Goal: Task Accomplishment & Management: Manage account settings

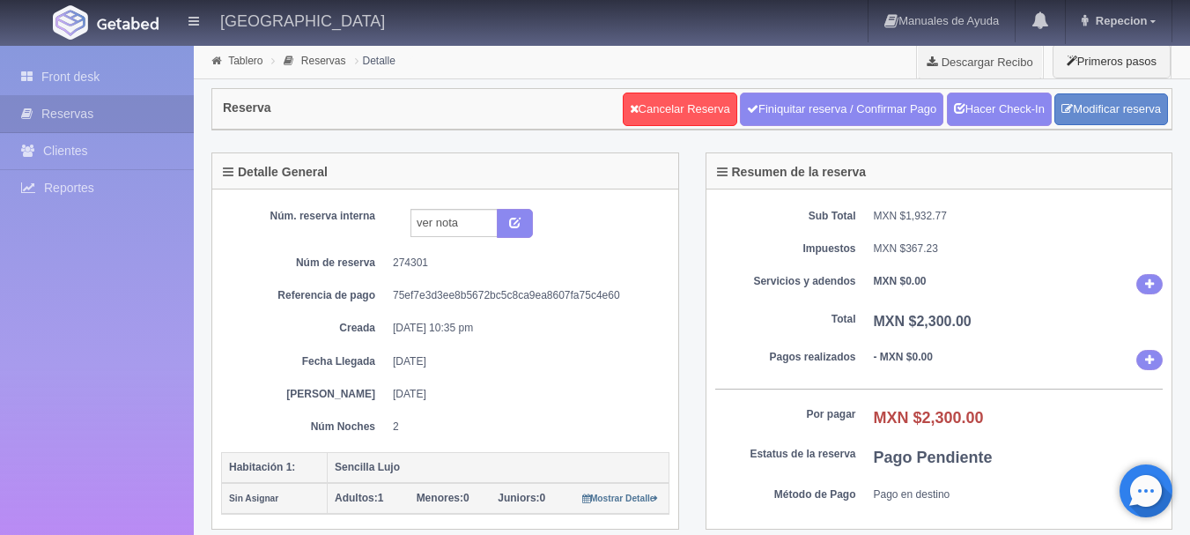
scroll to position [25, 0]
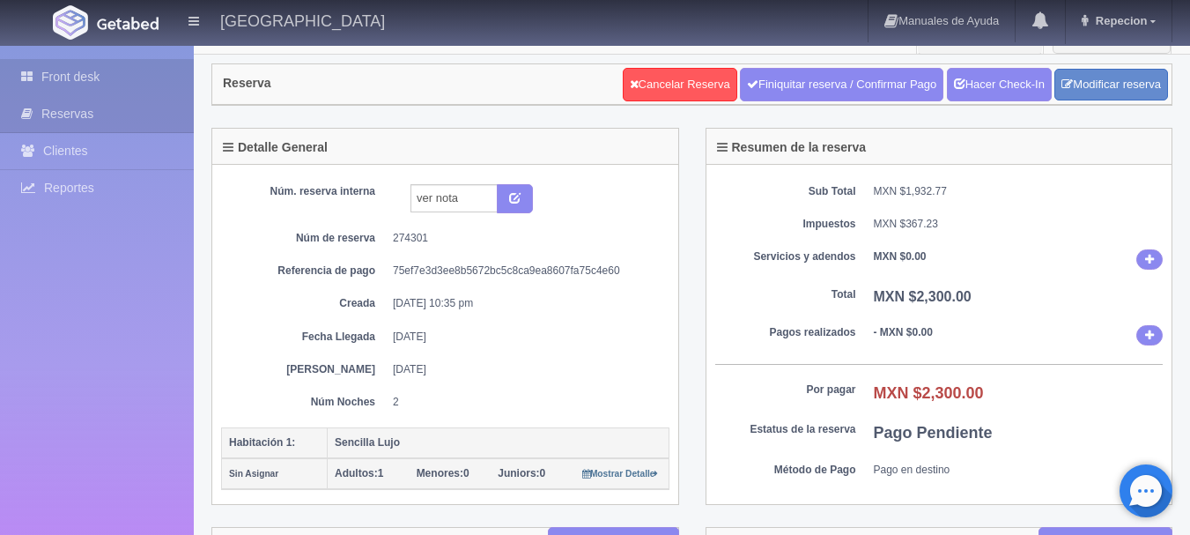
click at [87, 83] on link "Front desk" at bounding box center [97, 77] width 194 height 36
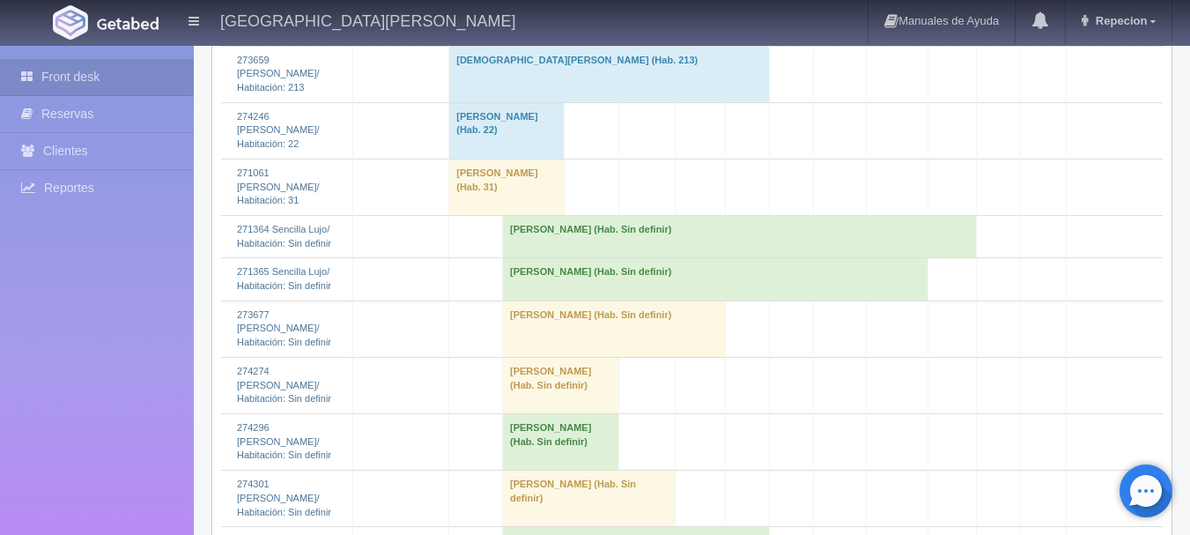
scroll to position [1851, 0]
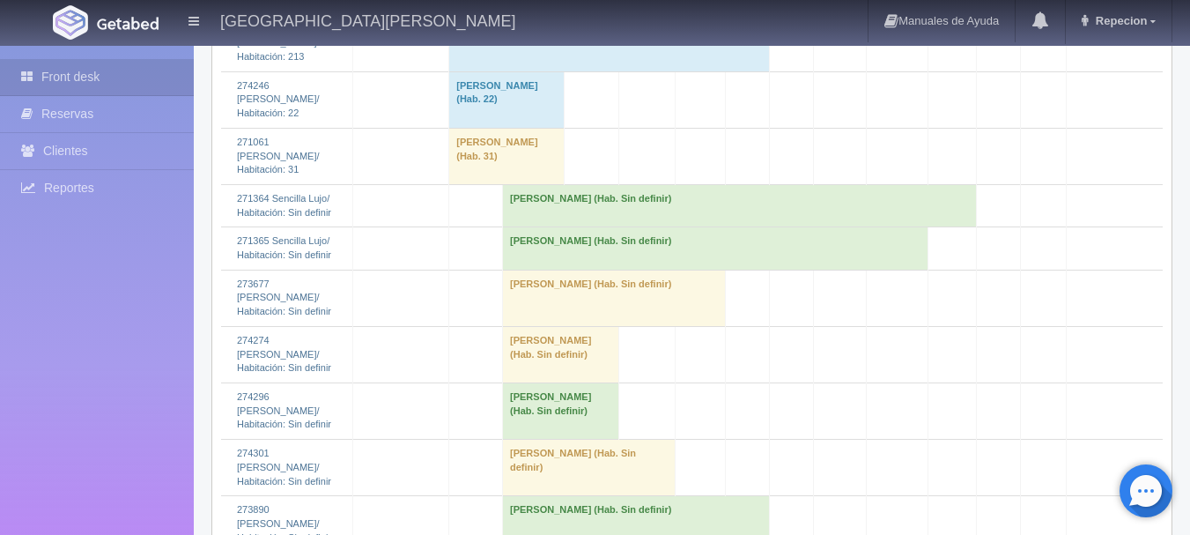
click at [543, 226] on td "Claudia Figuero (Hab. Sin definir)" at bounding box center [740, 205] width 474 height 42
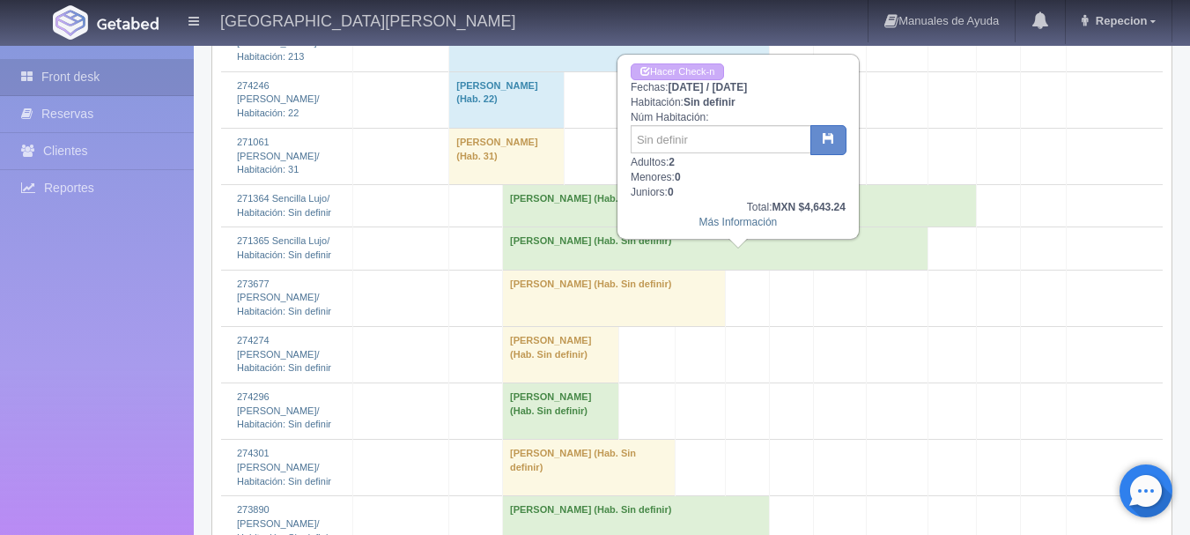
click at [559, 226] on td "Claudia Figuero (Hab. Sin definir)" at bounding box center [740, 205] width 474 height 42
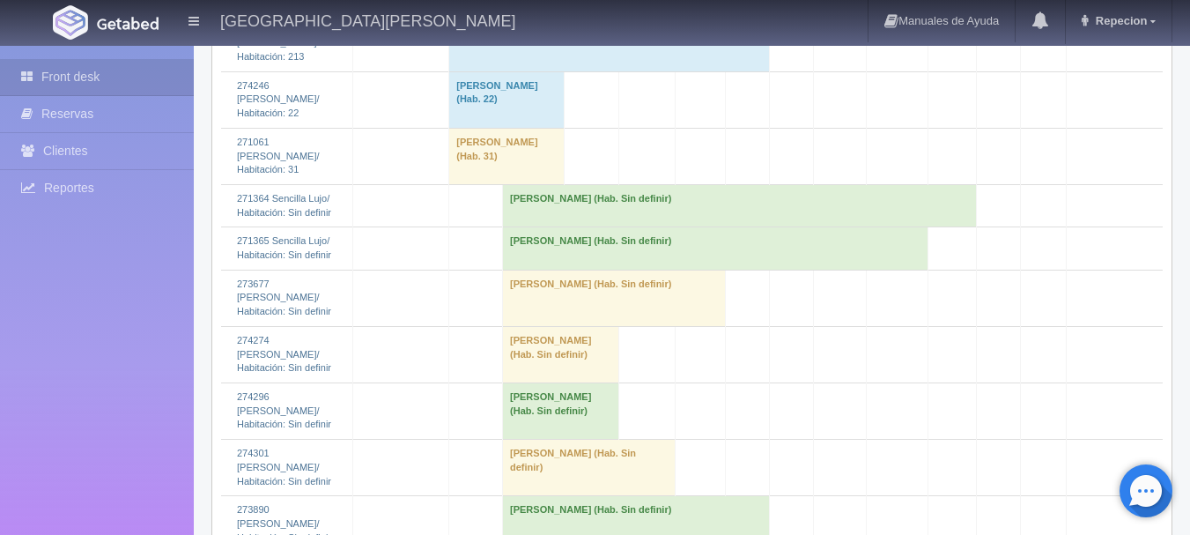
click at [565, 226] on td "Claudia Figuero (Hab. Sin definir)" at bounding box center [740, 205] width 474 height 42
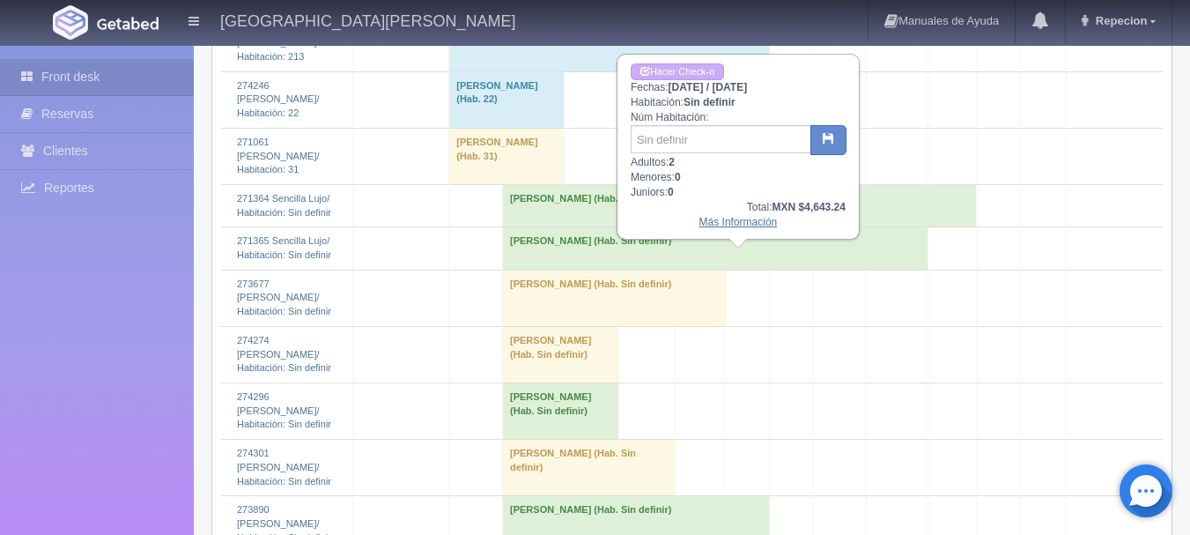
click at [728, 226] on link "Más Información" at bounding box center [739, 222] width 78 height 12
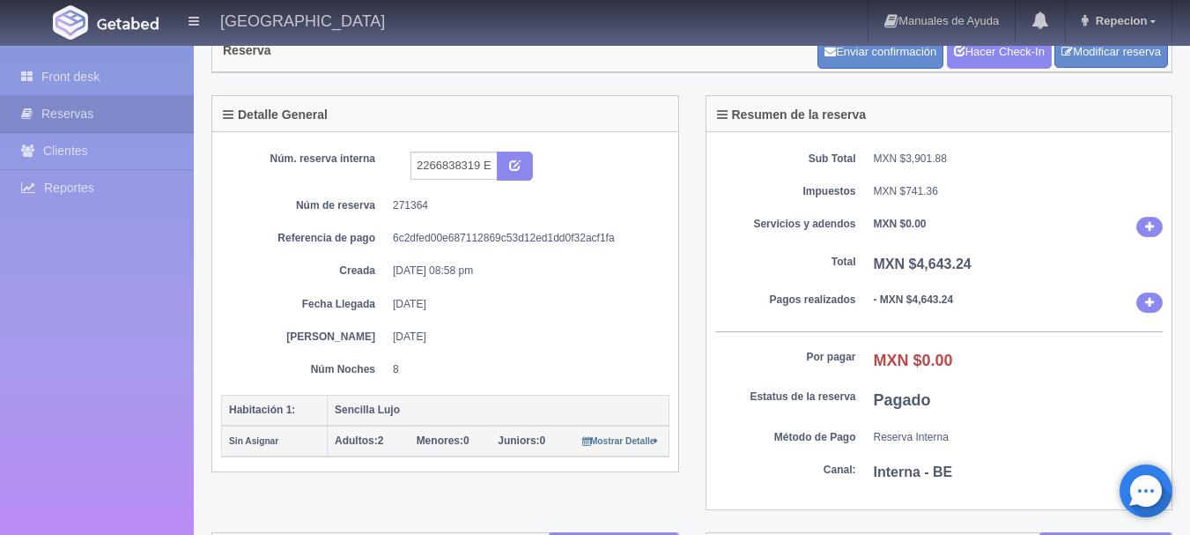
scroll to position [88, 0]
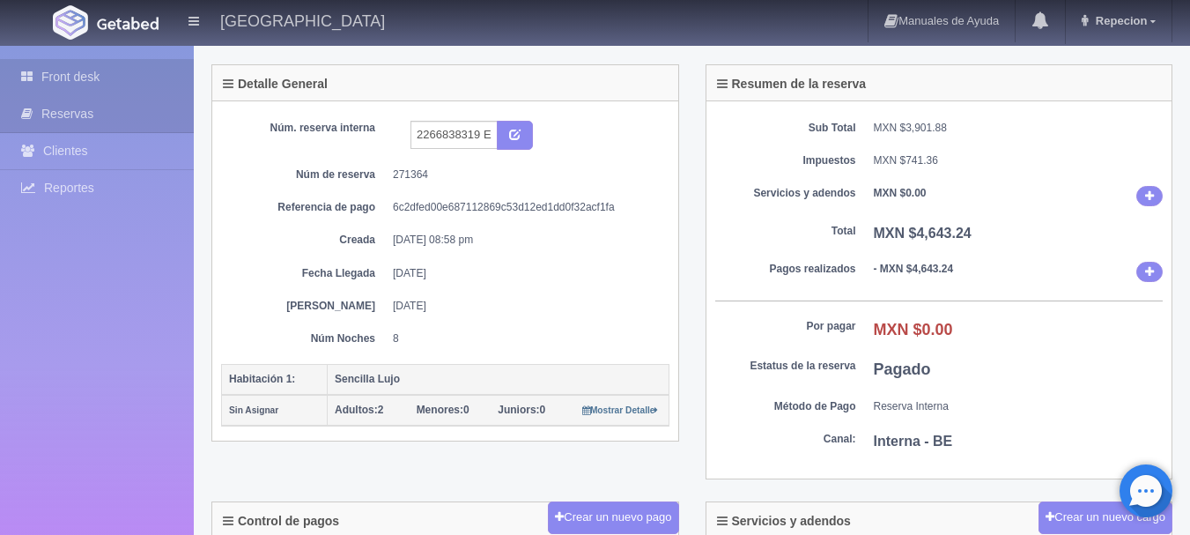
click at [69, 75] on link "Front desk" at bounding box center [97, 77] width 194 height 36
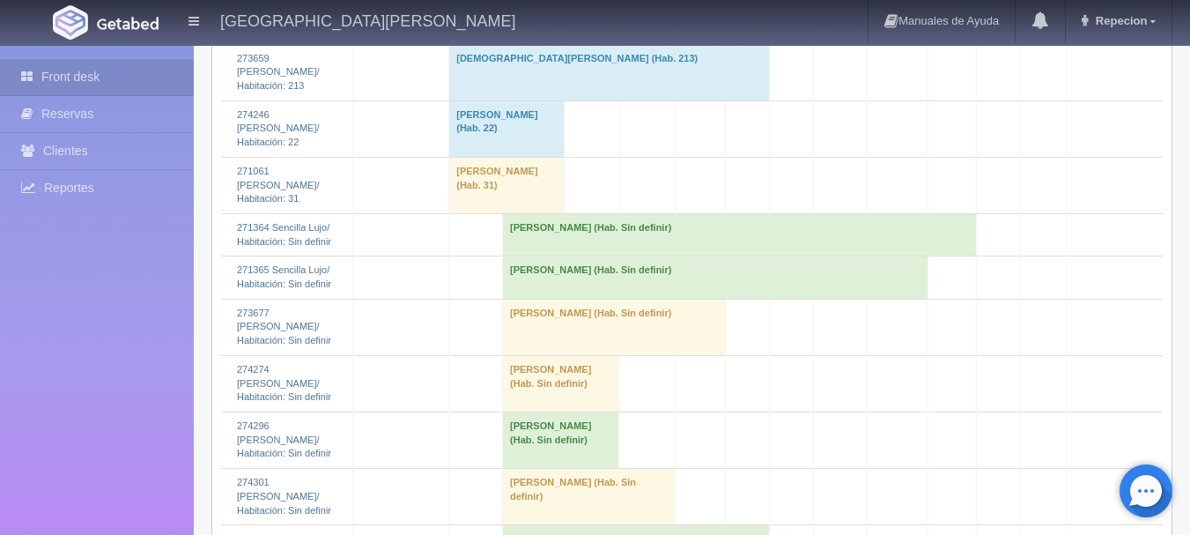
scroll to position [1851, 0]
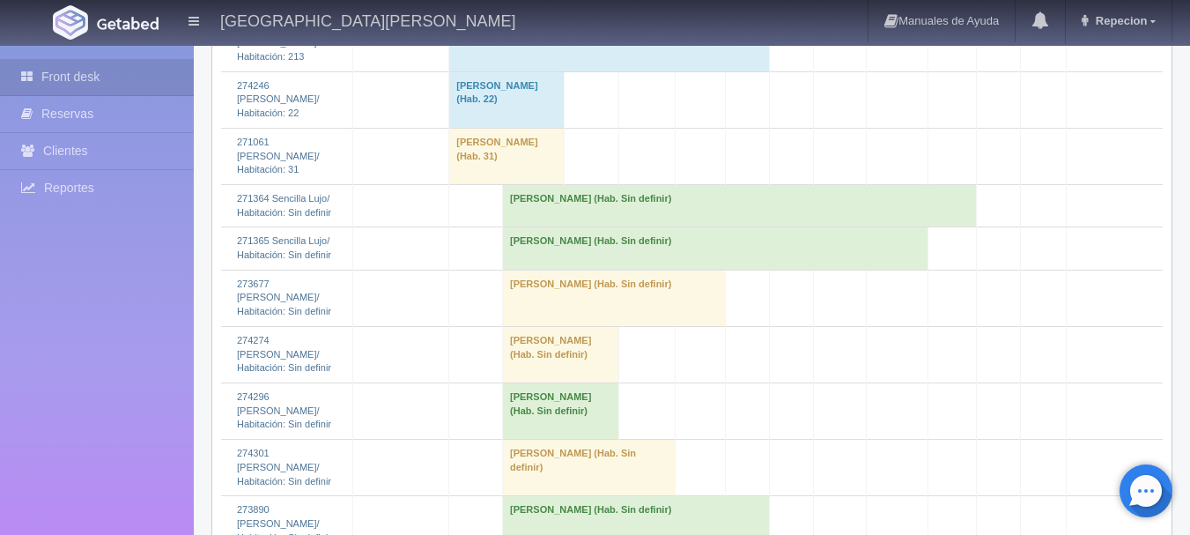
click at [583, 270] on td "Laura Figueroa (Hab. Sin definir)" at bounding box center [716, 248] width 426 height 42
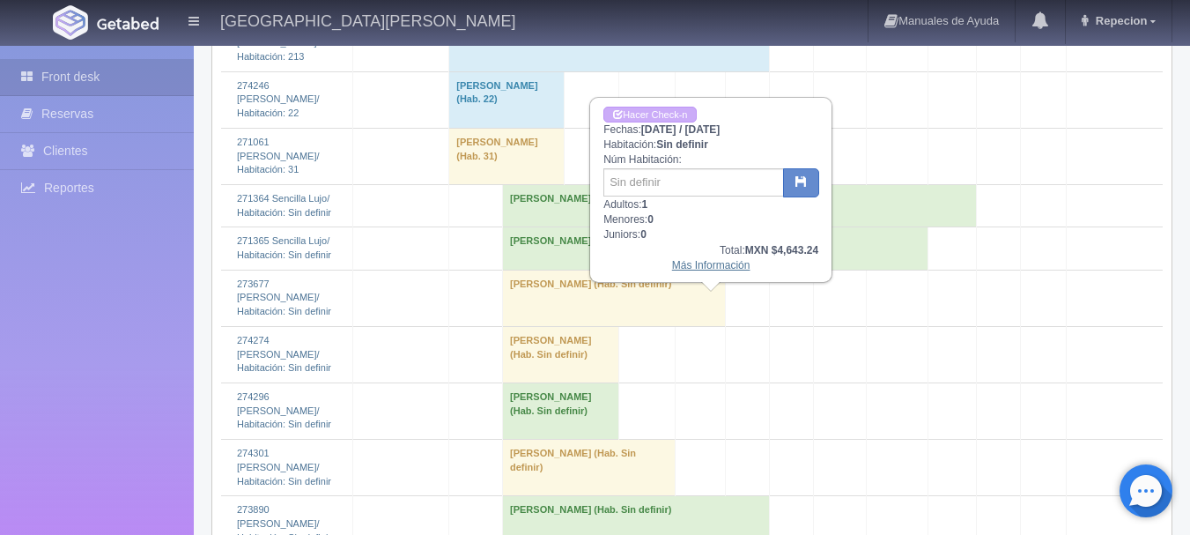
click at [703, 269] on link "Más Información" at bounding box center [711, 265] width 78 height 12
click at [704, 271] on link "Más Información" at bounding box center [711, 265] width 78 height 12
drag, startPoint x: 701, startPoint y: 259, endPoint x: 701, endPoint y: 269, distance: 9.7
click at [701, 264] on div "Hacer Check-n Fechas: 2025-10-02 / 2025-10-09 Habitación: Sin definir Núm Habit…" at bounding box center [711, 190] width 240 height 182
click at [702, 269] on link "Más Información" at bounding box center [711, 265] width 78 height 12
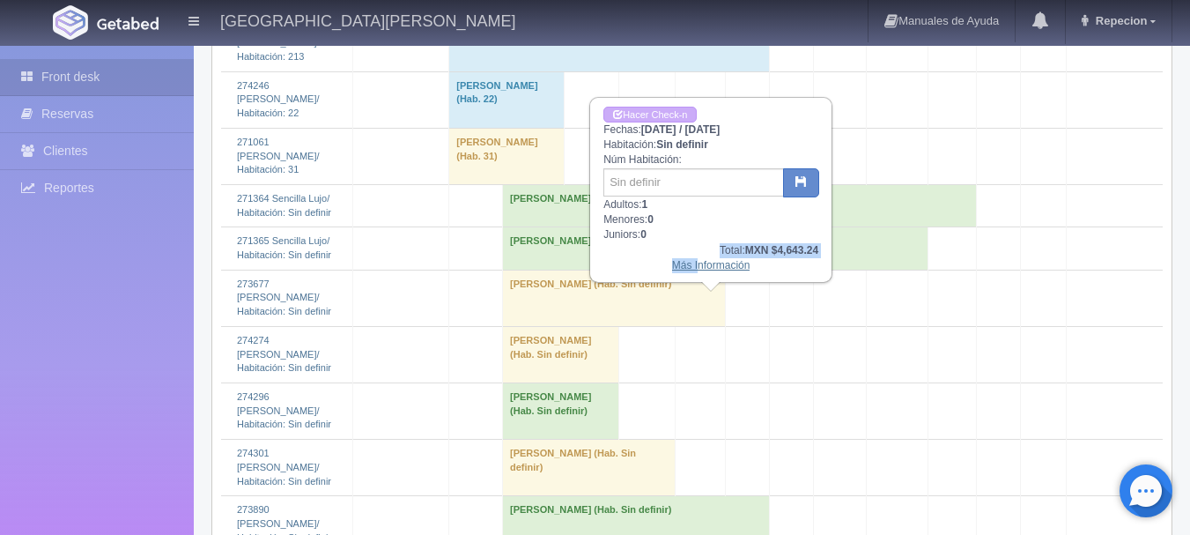
click at [723, 271] on link "Más Información" at bounding box center [711, 265] width 78 height 12
click at [715, 265] on link "Más Información" at bounding box center [711, 265] width 78 height 12
click at [975, 71] on td at bounding box center [952, 43] width 49 height 56
click at [708, 268] on link "Más Información" at bounding box center [711, 265] width 78 height 12
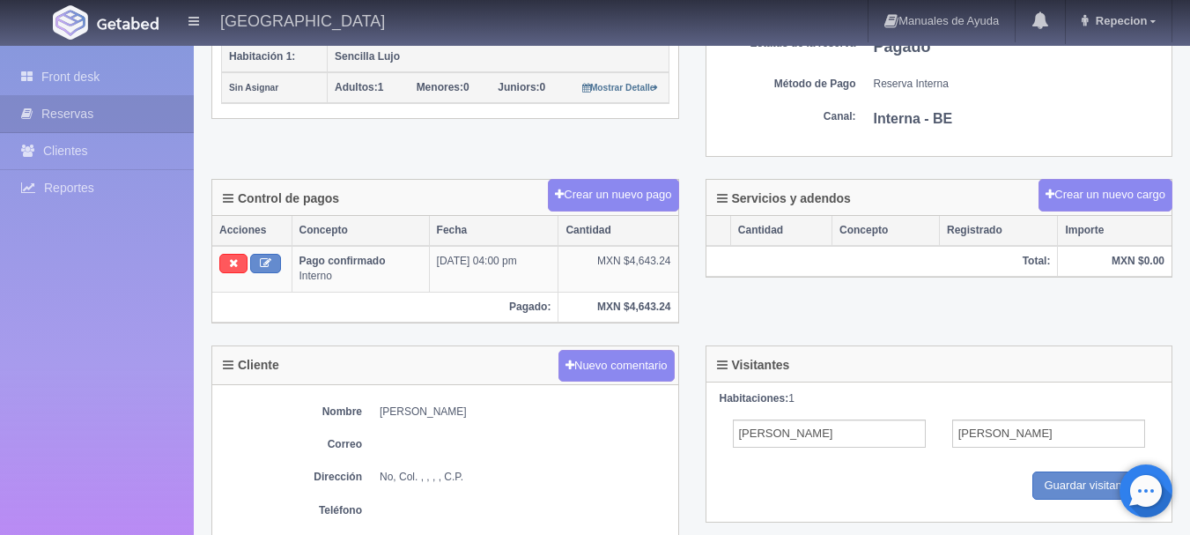
scroll to position [441, 0]
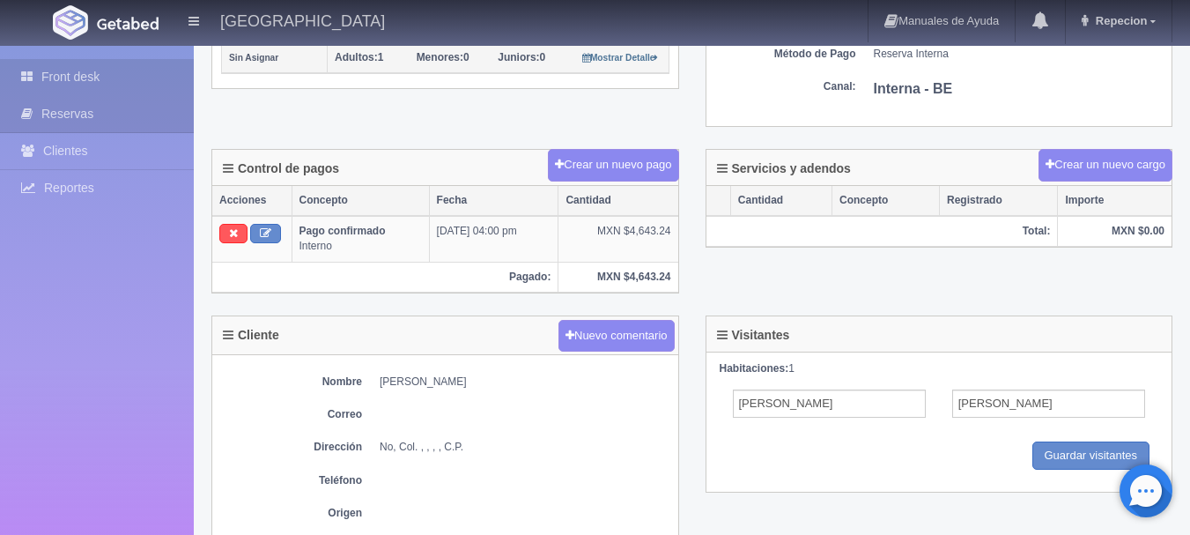
click at [88, 70] on link "Front desk" at bounding box center [97, 77] width 194 height 36
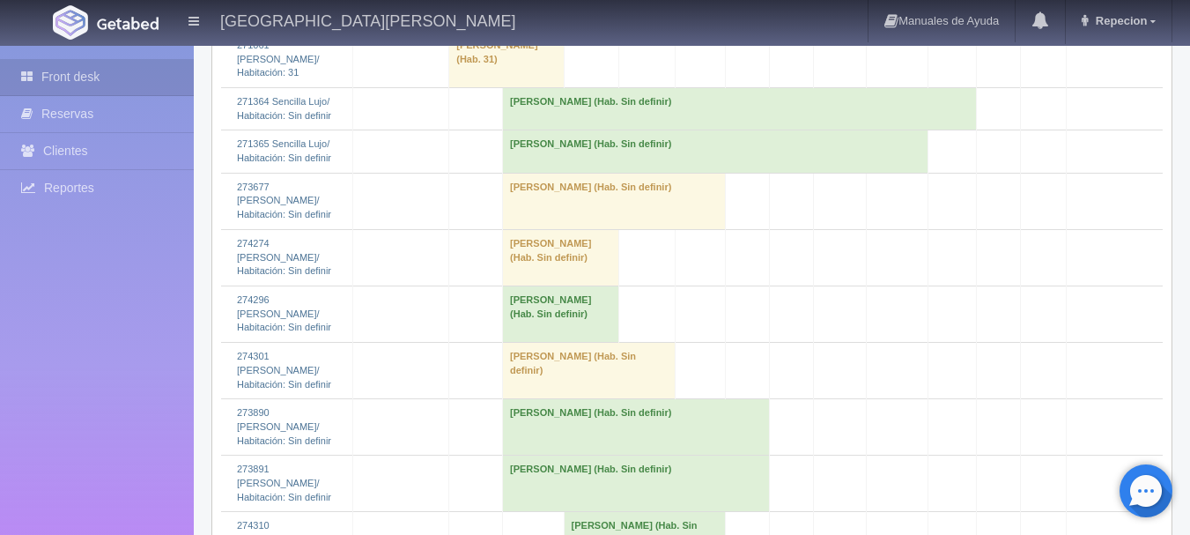
scroll to position [2027, 0]
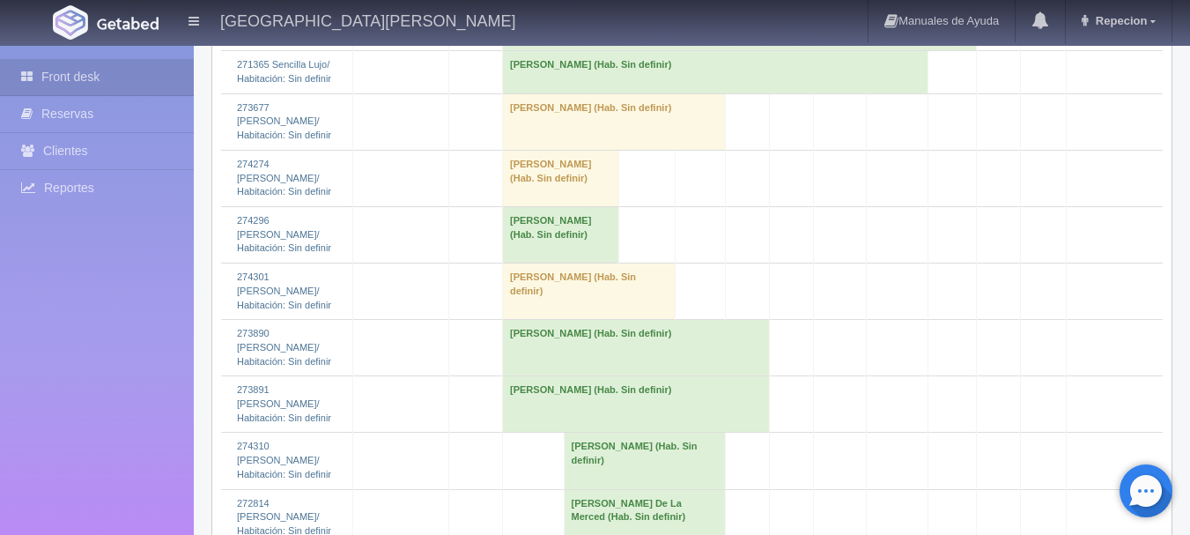
click at [568, 50] on td "[PERSON_NAME] (Hab. Sin definir)" at bounding box center [740, 29] width 474 height 42
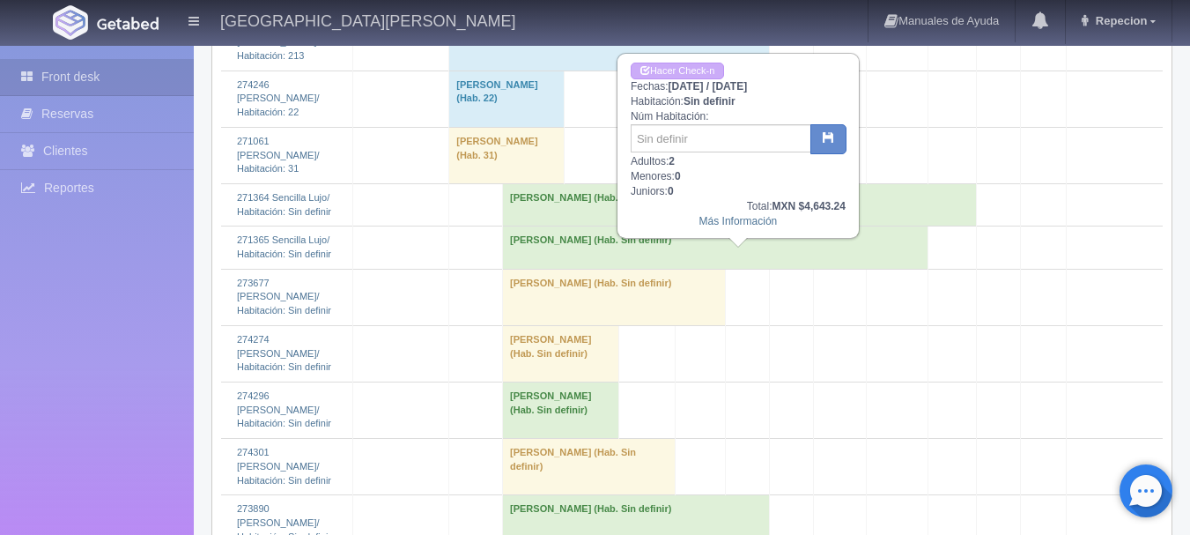
scroll to position [1851, 0]
click at [756, 227] on link "Más Información" at bounding box center [739, 222] width 78 height 12
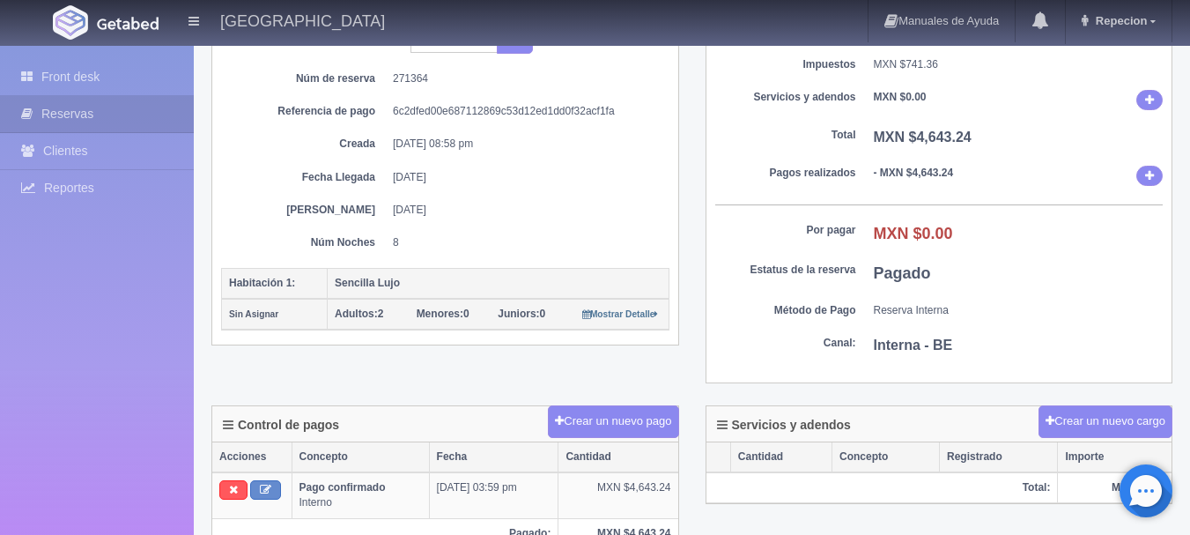
scroll to position [176, 0]
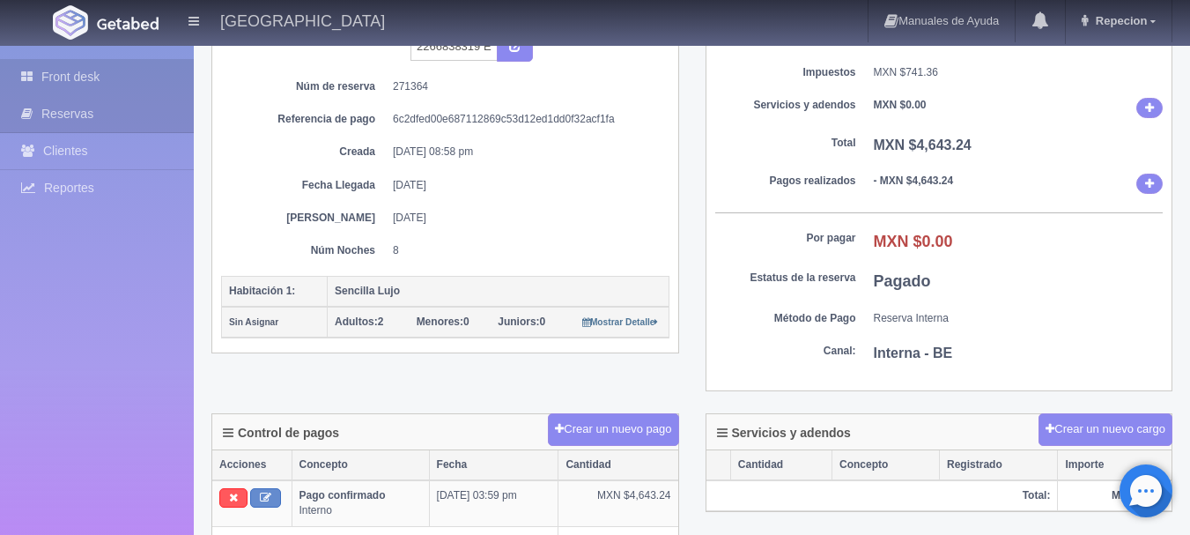
click at [98, 73] on link "Front desk" at bounding box center [97, 77] width 194 height 36
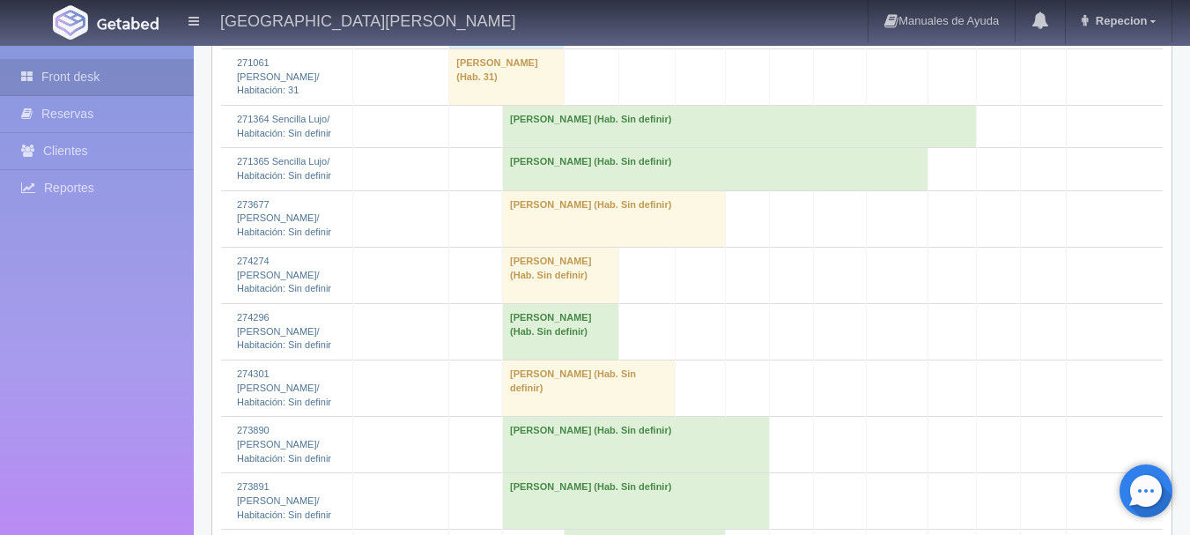
scroll to position [1939, 0]
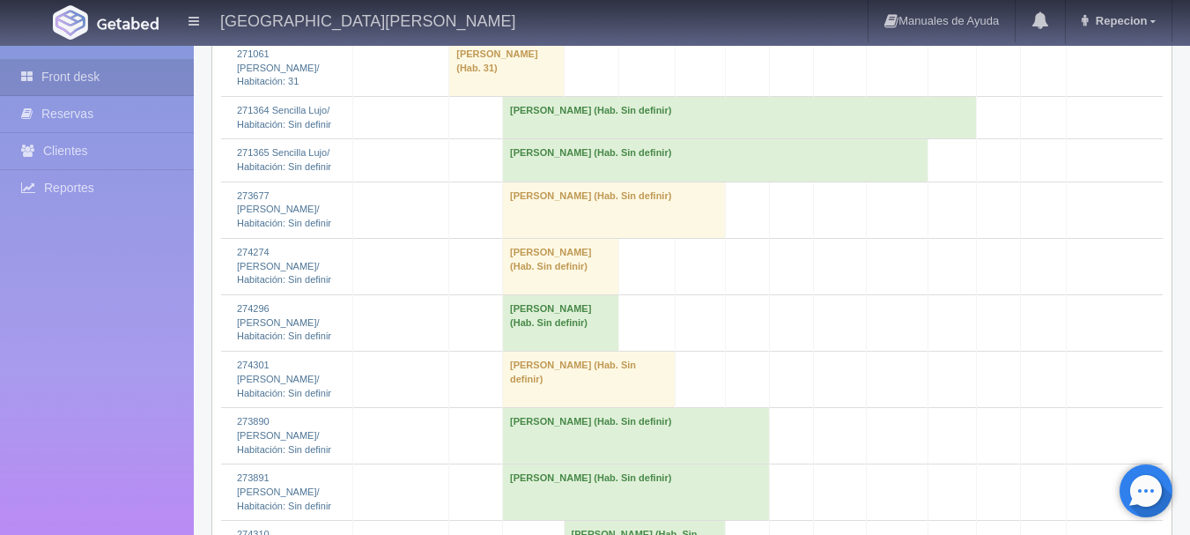
click at [529, 182] on td "[PERSON_NAME] (Hab. Sin definir)" at bounding box center [716, 160] width 426 height 42
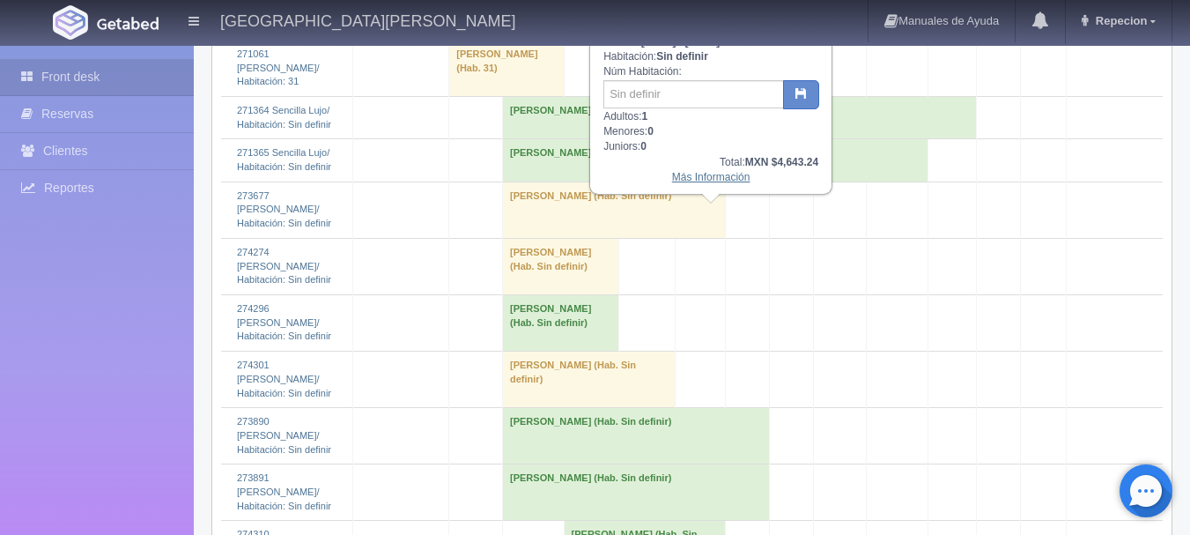
click at [698, 178] on link "Más Información" at bounding box center [711, 177] width 78 height 12
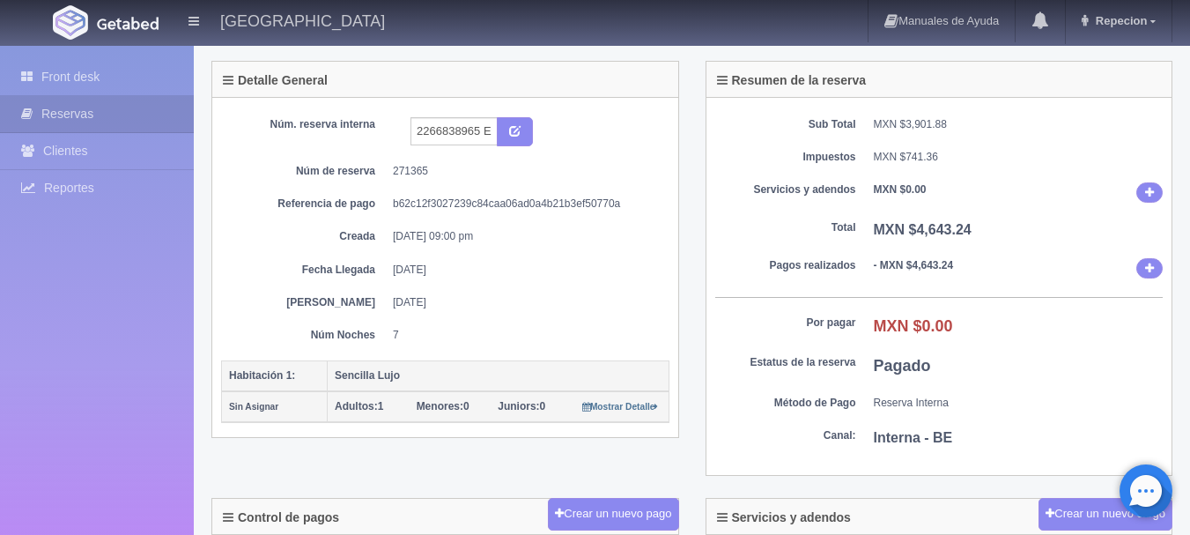
scroll to position [88, 0]
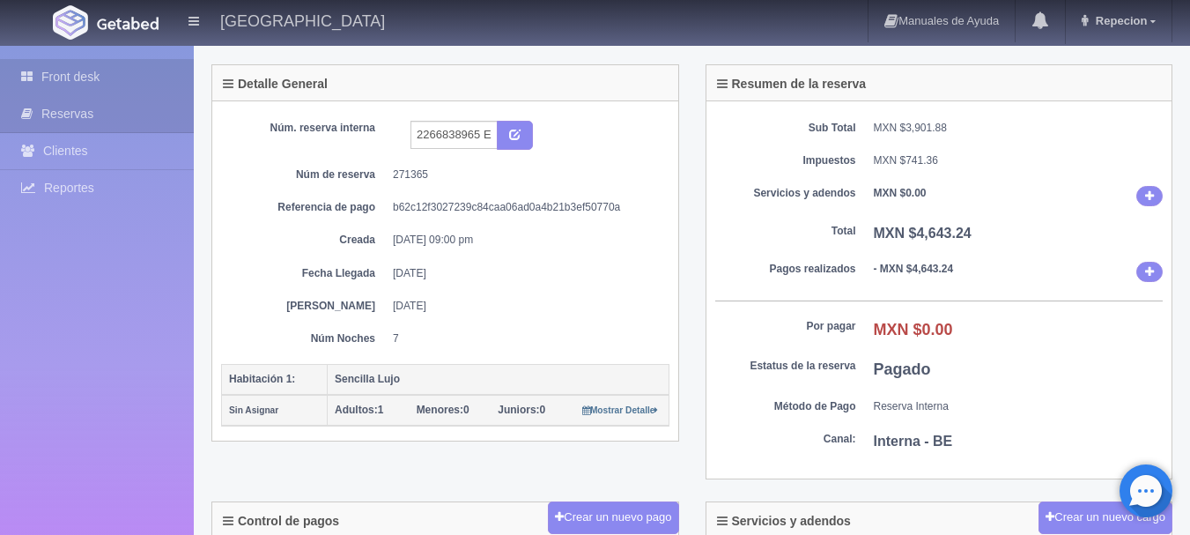
click at [113, 82] on link "Front desk" at bounding box center [97, 77] width 194 height 36
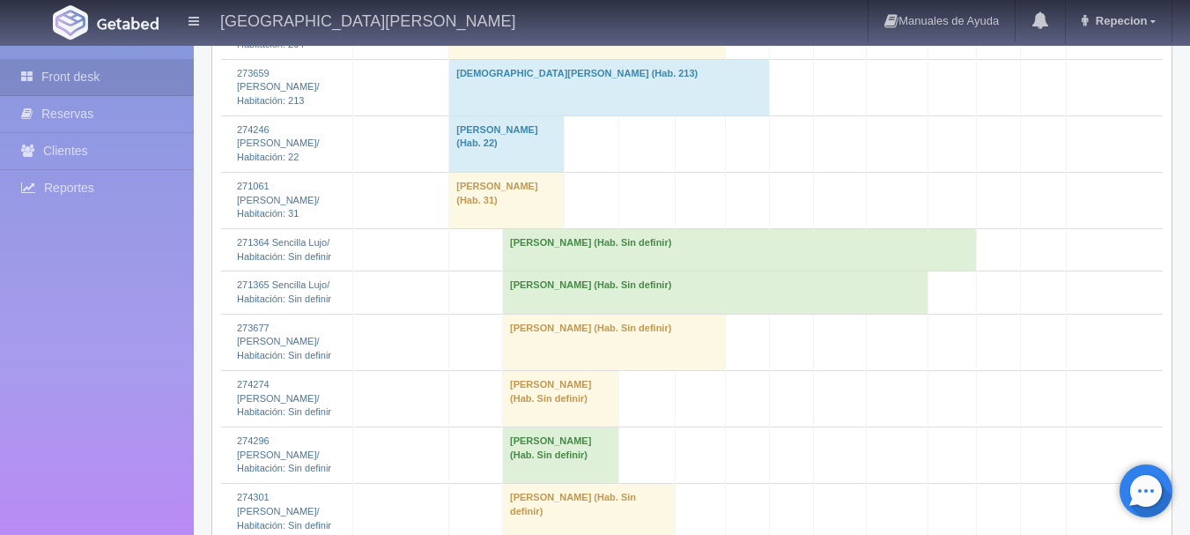
scroll to position [1851, 0]
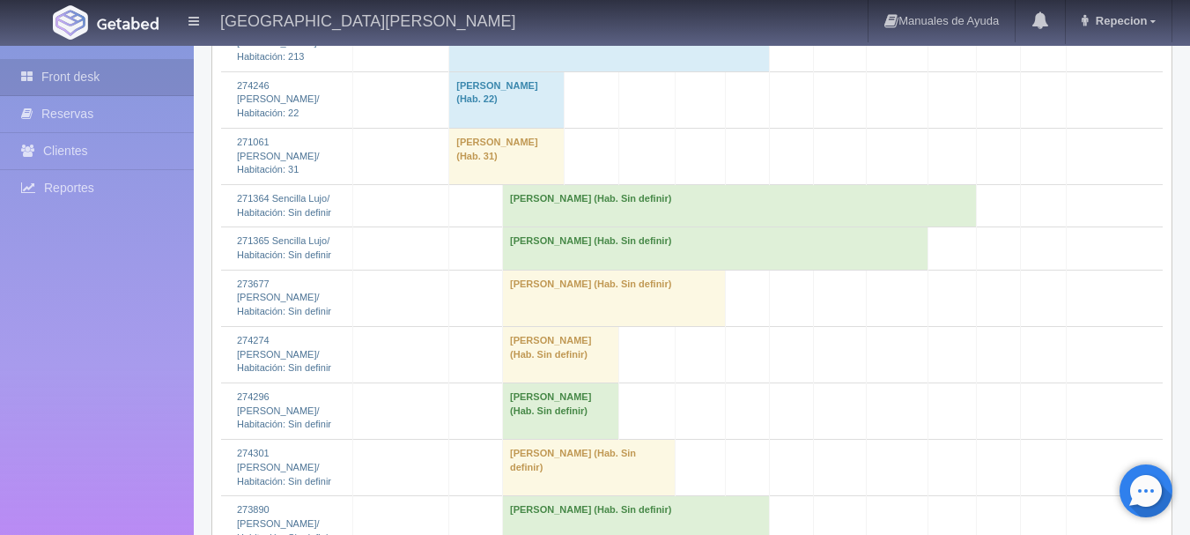
click at [519, 226] on td "[PERSON_NAME] (Hab. Sin definir)" at bounding box center [740, 205] width 474 height 42
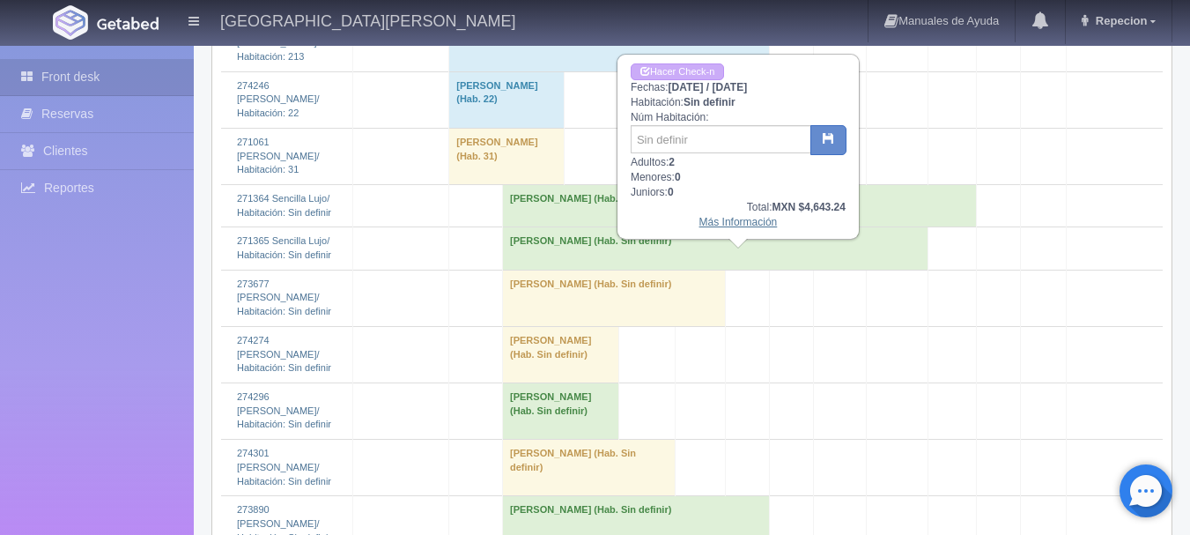
click at [725, 223] on link "Más Información" at bounding box center [739, 222] width 78 height 12
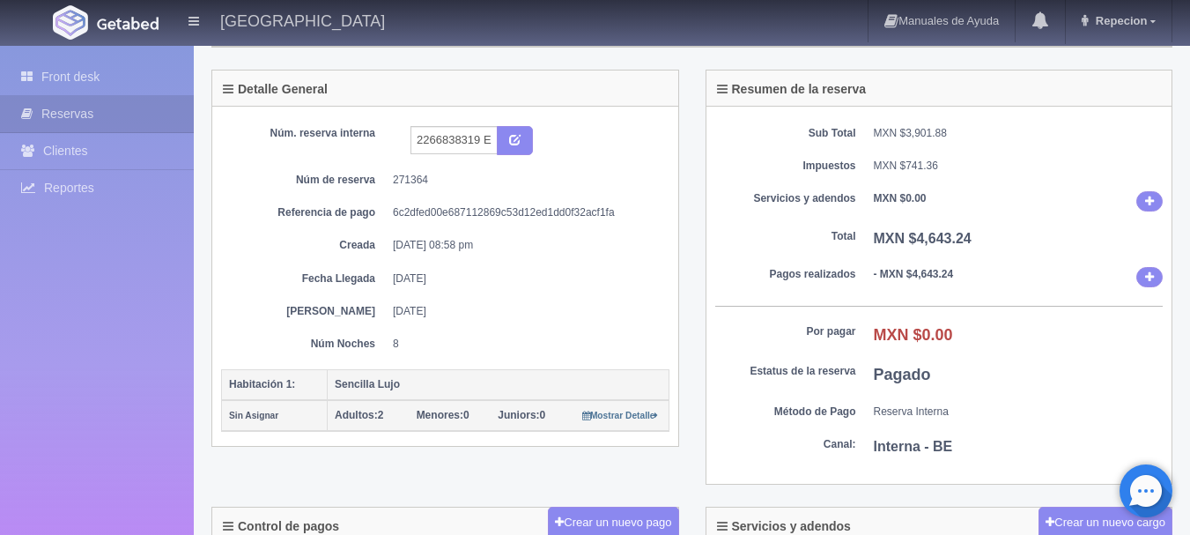
scroll to position [352, 0]
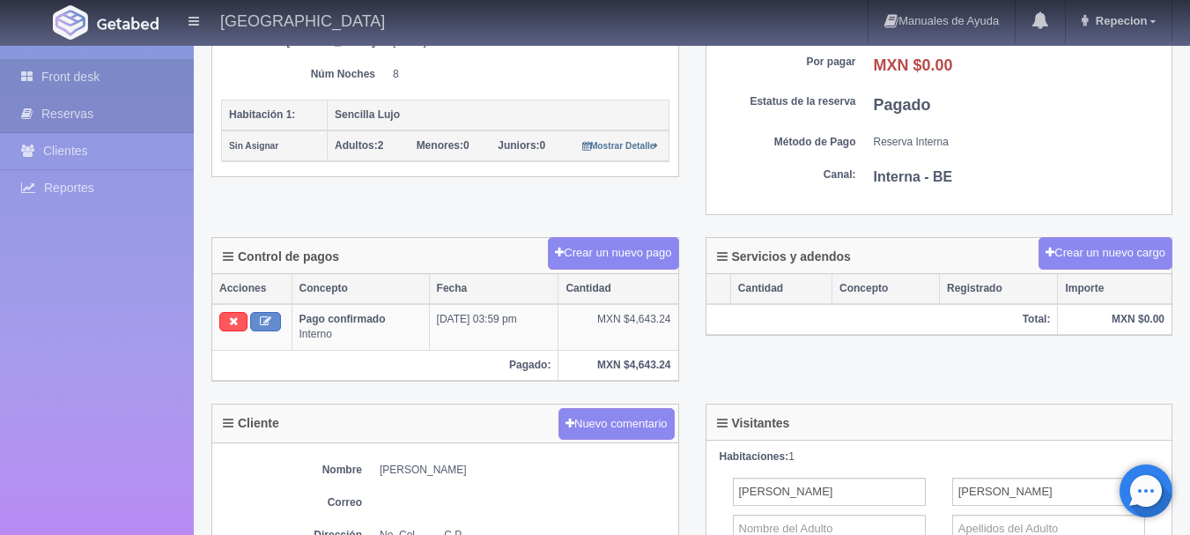
click at [81, 75] on link "Front desk" at bounding box center [97, 77] width 194 height 36
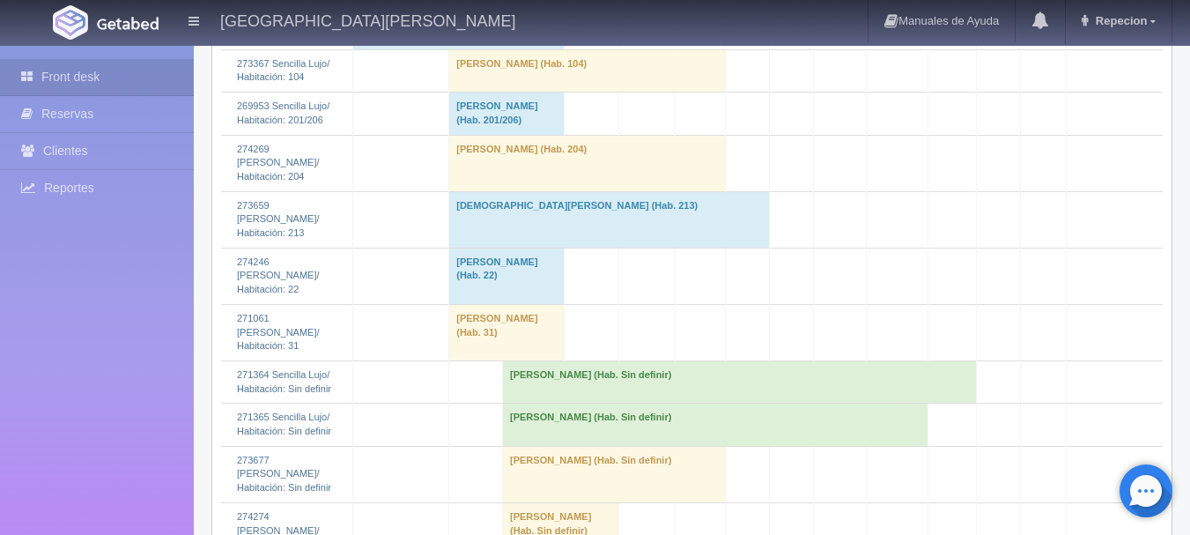
scroll to position [1762, 0]
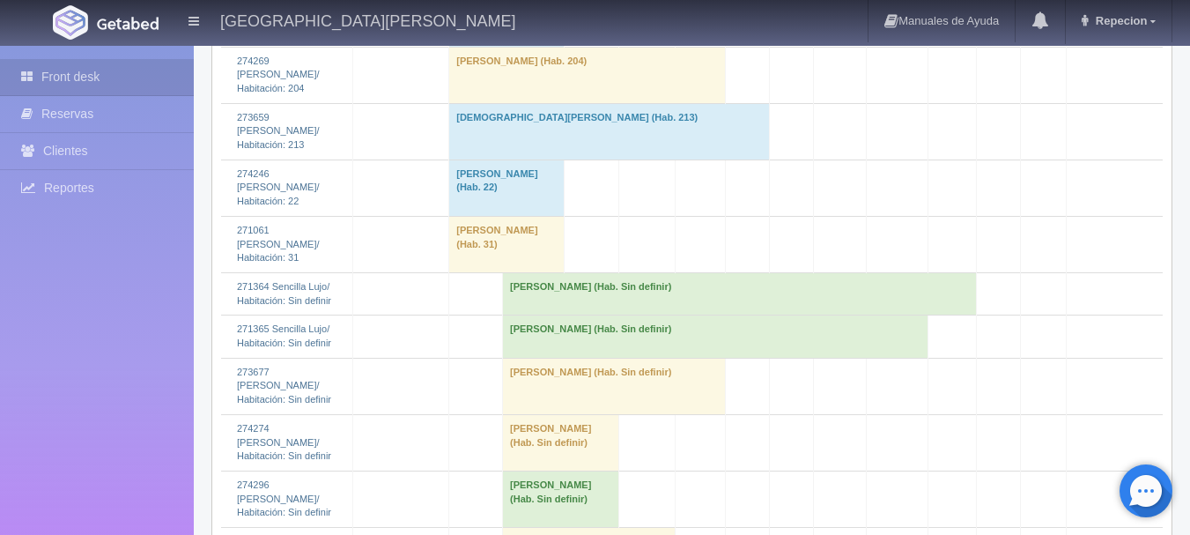
click at [641, 315] on td "[PERSON_NAME] (Hab. Sin definir)" at bounding box center [740, 293] width 474 height 42
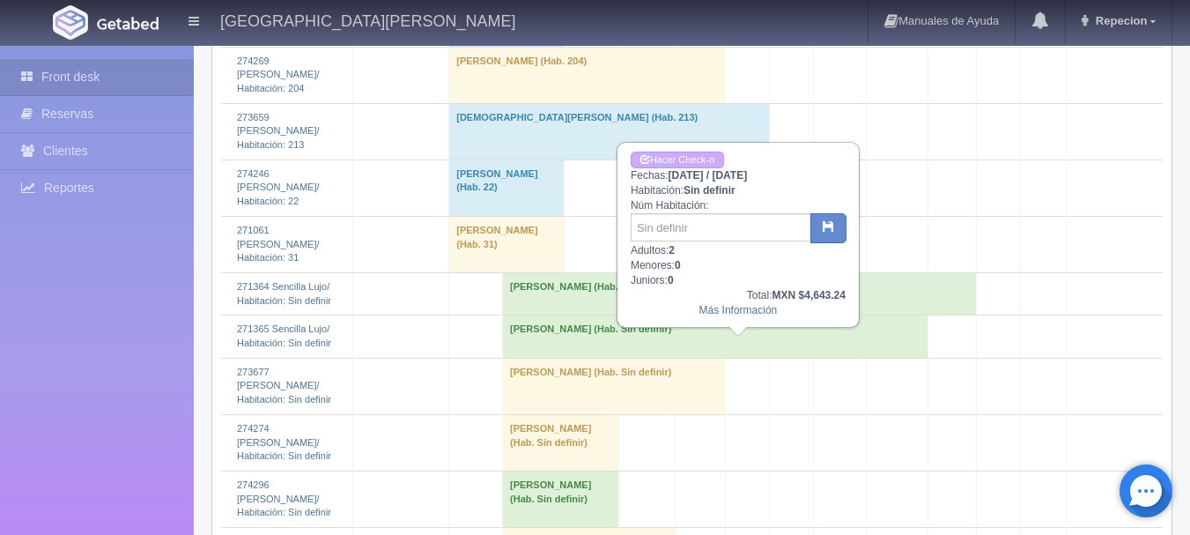
click at [718, 315] on td "[PERSON_NAME] (Hab. Sin definir)" at bounding box center [740, 293] width 474 height 42
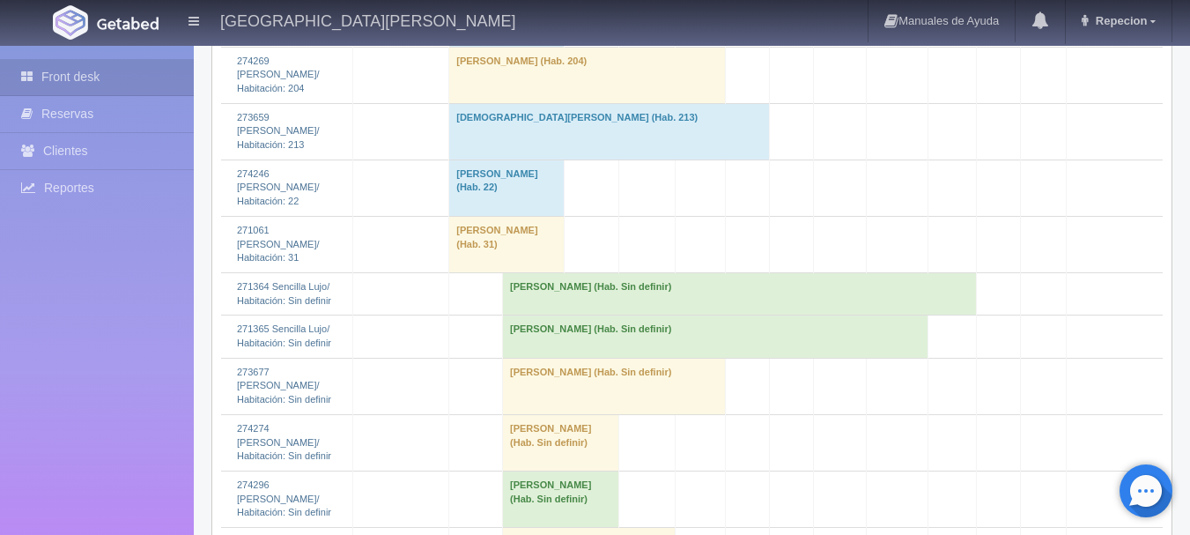
click at [691, 358] on td "[PERSON_NAME] (Hab. Sin definir)" at bounding box center [716, 336] width 426 height 42
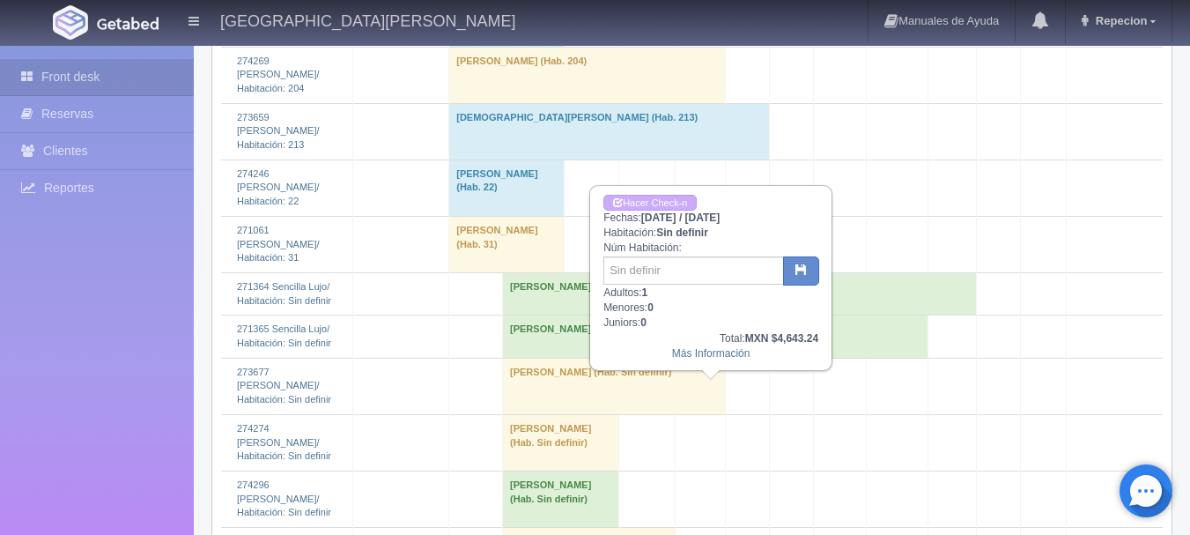
click at [691, 358] on td "[PERSON_NAME] (Hab. Sin definir)" at bounding box center [716, 336] width 426 height 42
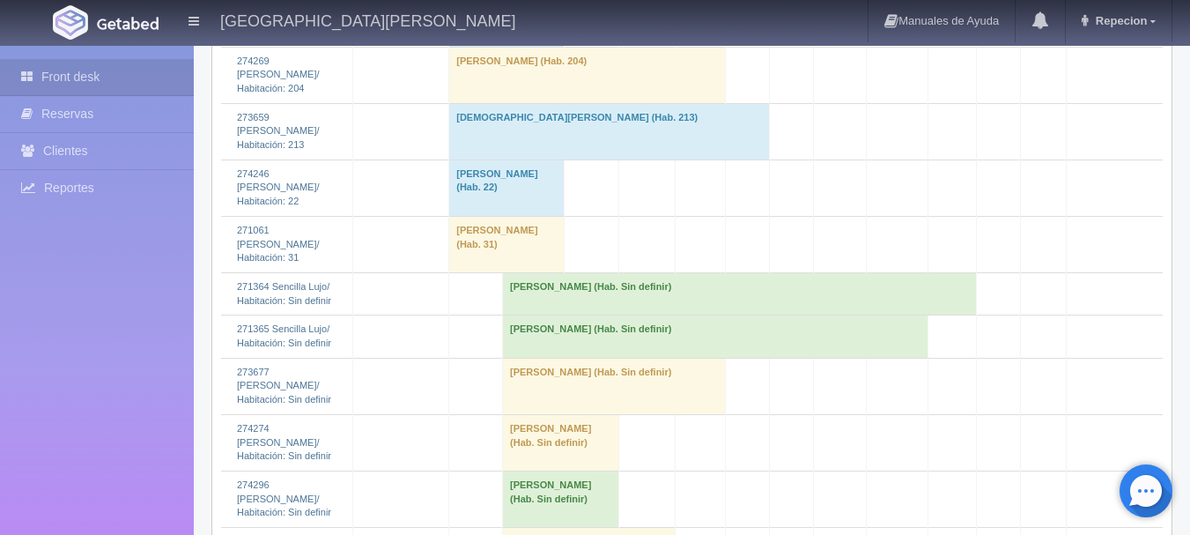
click at [687, 358] on td "Laura Figueroa (Hab. Sin definir)" at bounding box center [716, 336] width 426 height 42
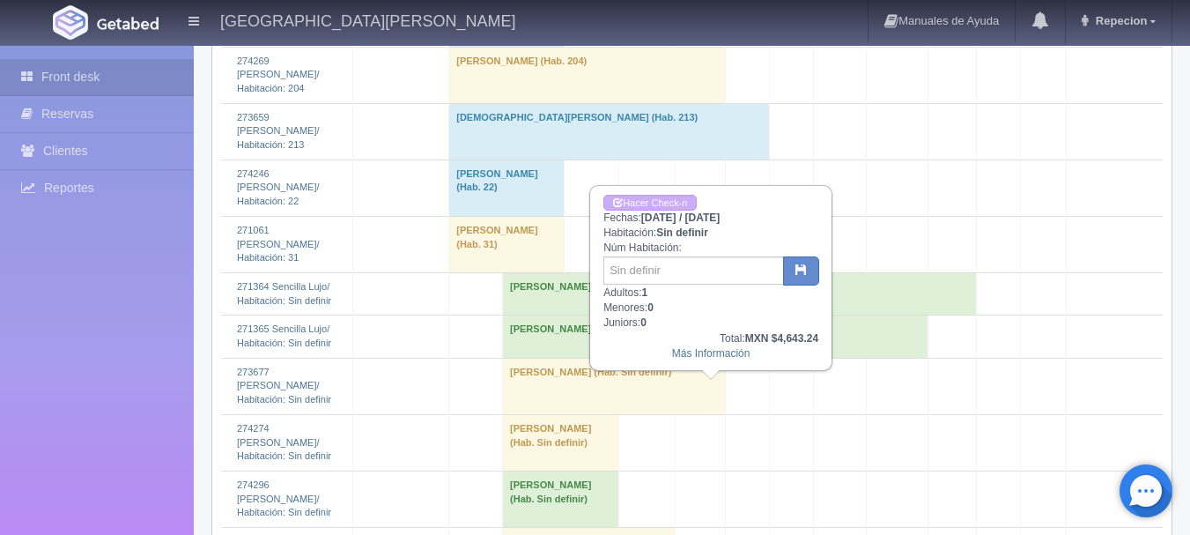
click at [710, 358] on td "Laura Figueroa (Hab. Sin definir)" at bounding box center [716, 336] width 426 height 42
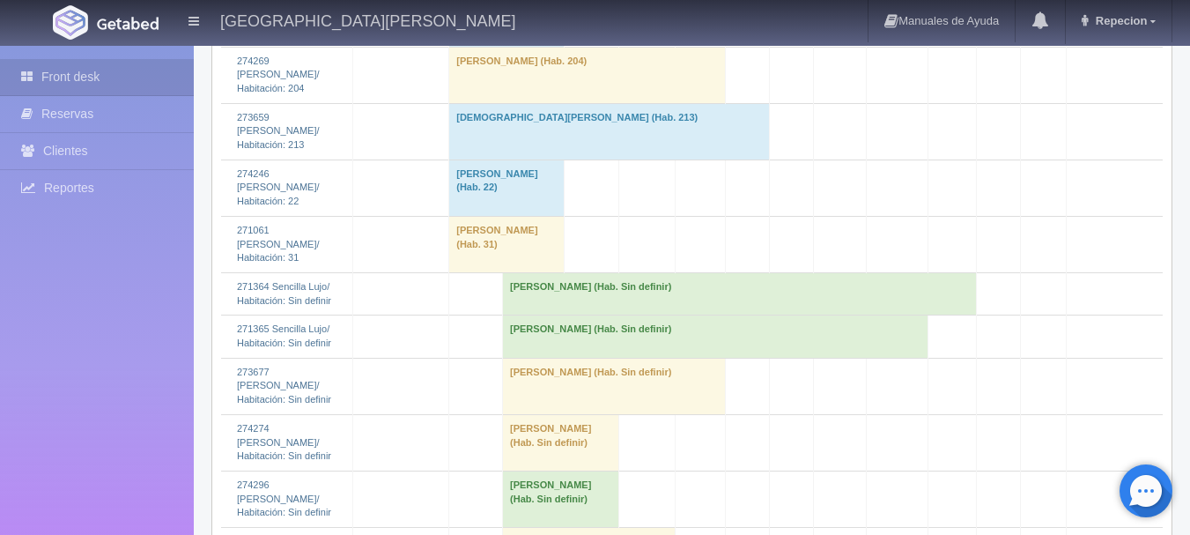
click at [711, 358] on td "Laura Figueroa (Hab. Sin definir)" at bounding box center [716, 336] width 426 height 42
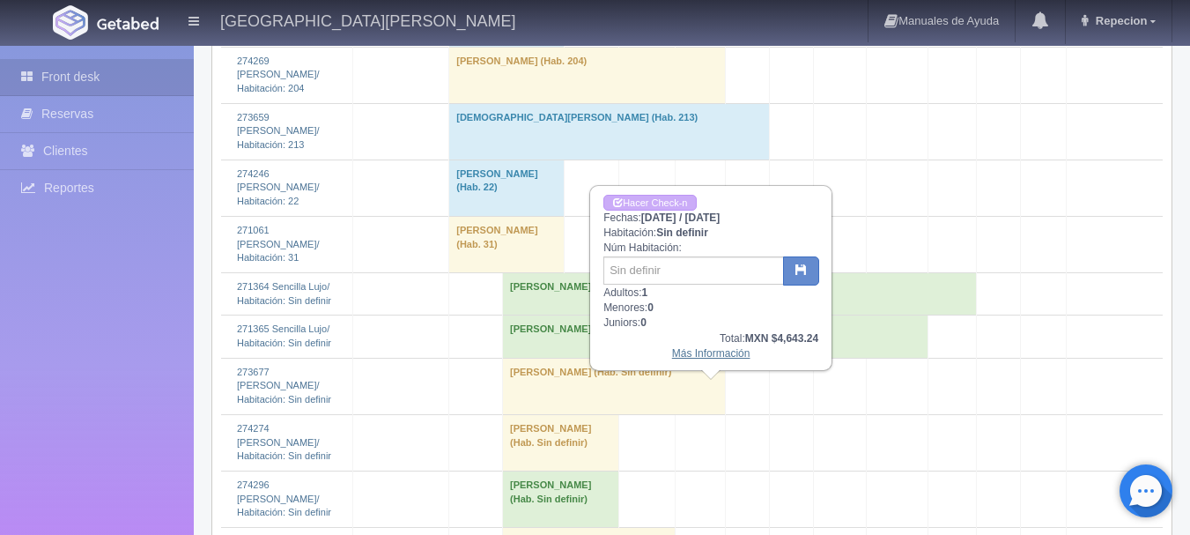
click at [718, 356] on link "Más Información" at bounding box center [711, 353] width 78 height 12
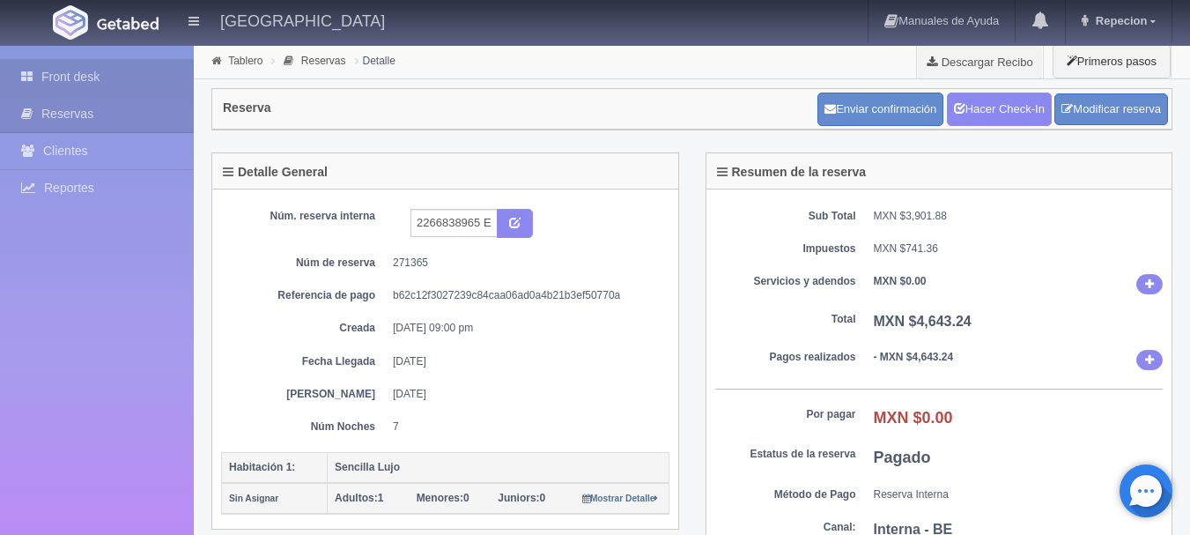
click at [86, 81] on link "Front desk" at bounding box center [97, 77] width 194 height 36
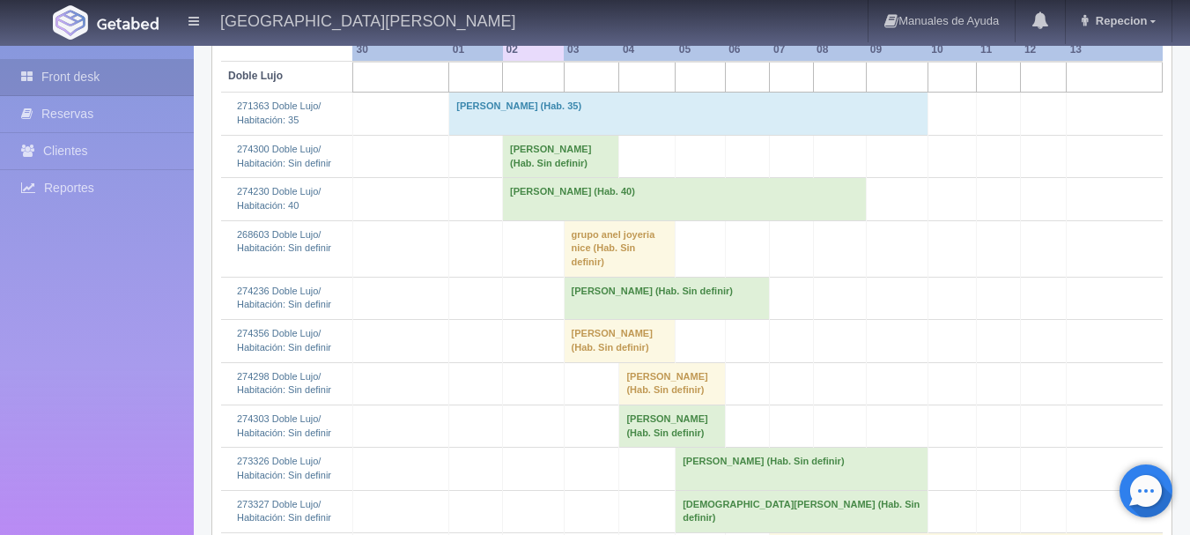
scroll to position [264, 0]
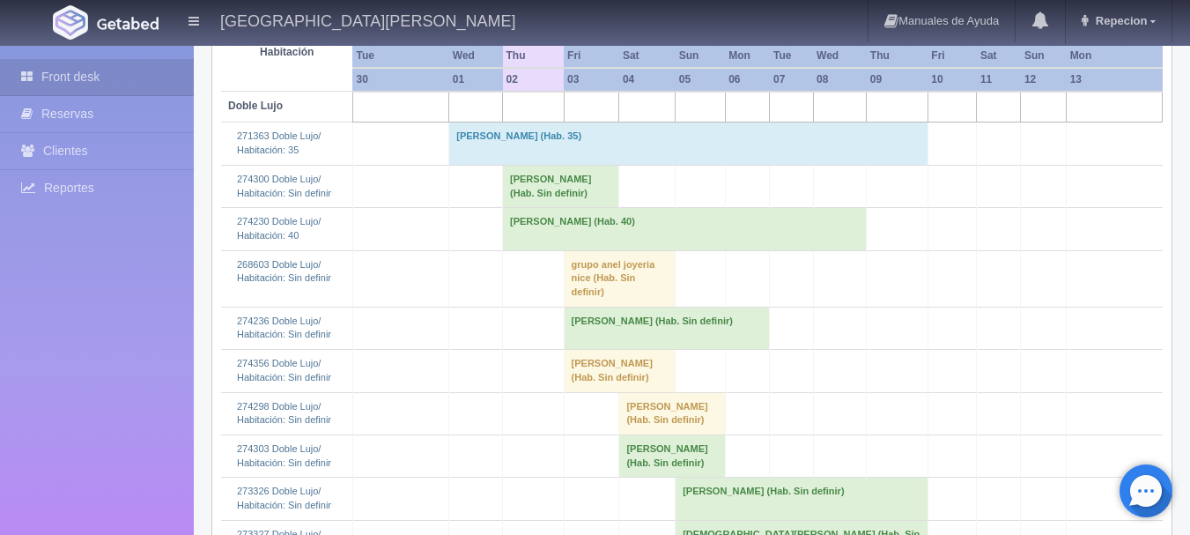
click at [538, 231] on td "Blanca Luz Moreno Nava (Hab. 40)" at bounding box center [685, 229] width 364 height 42
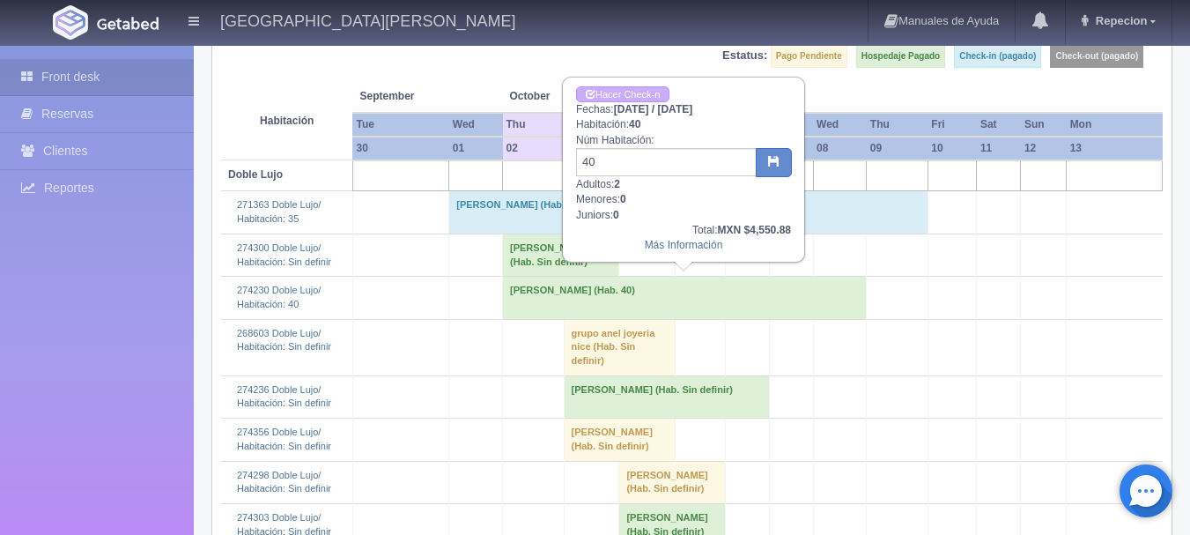
scroll to position [88, 0]
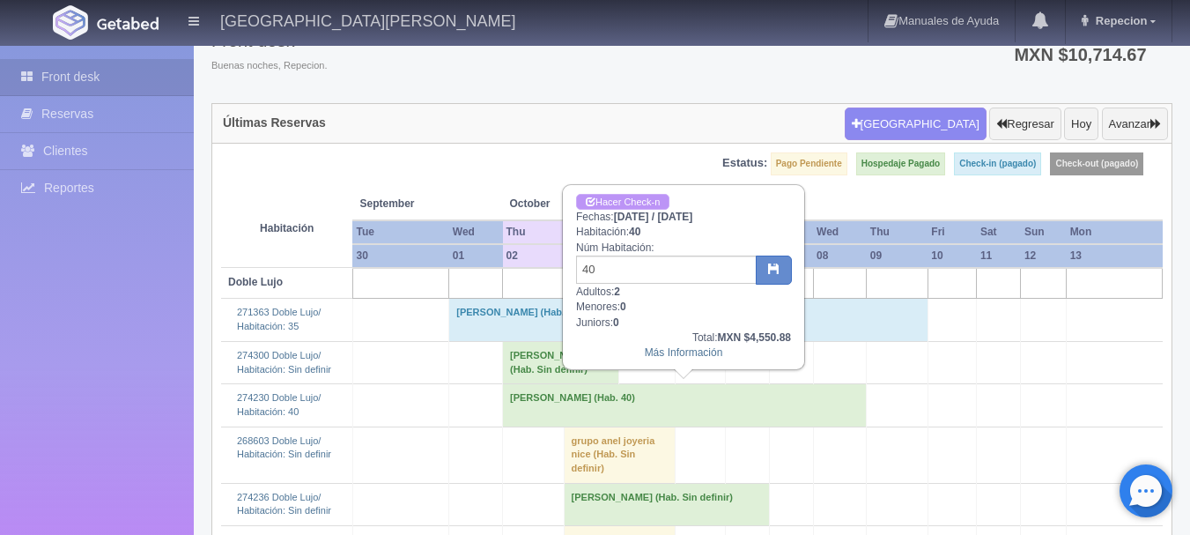
click at [612, 204] on link "Hacer Check-n" at bounding box center [622, 202] width 93 height 17
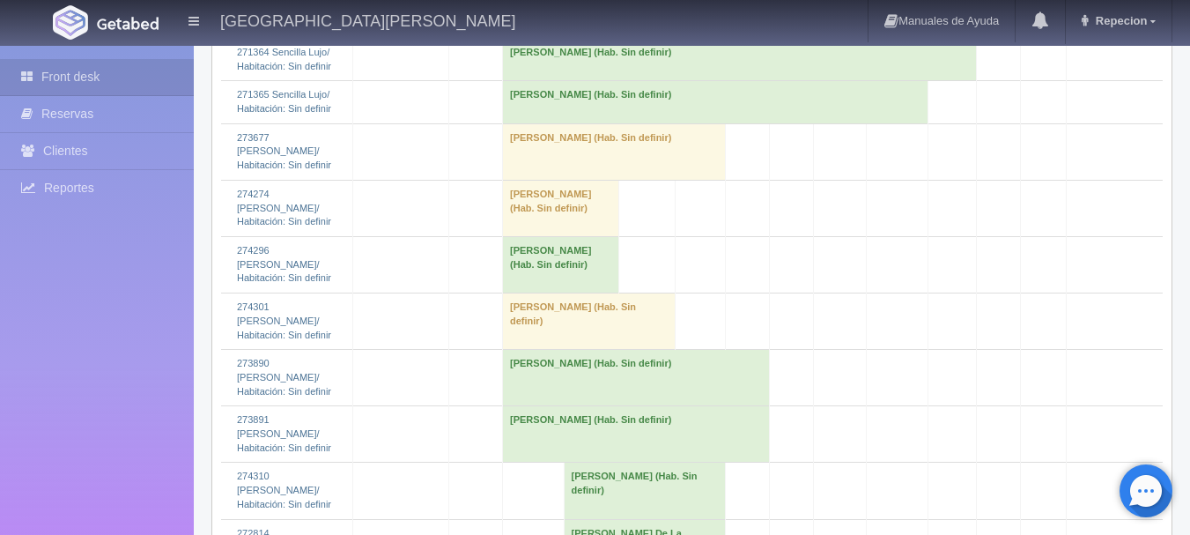
scroll to position [2027, 0]
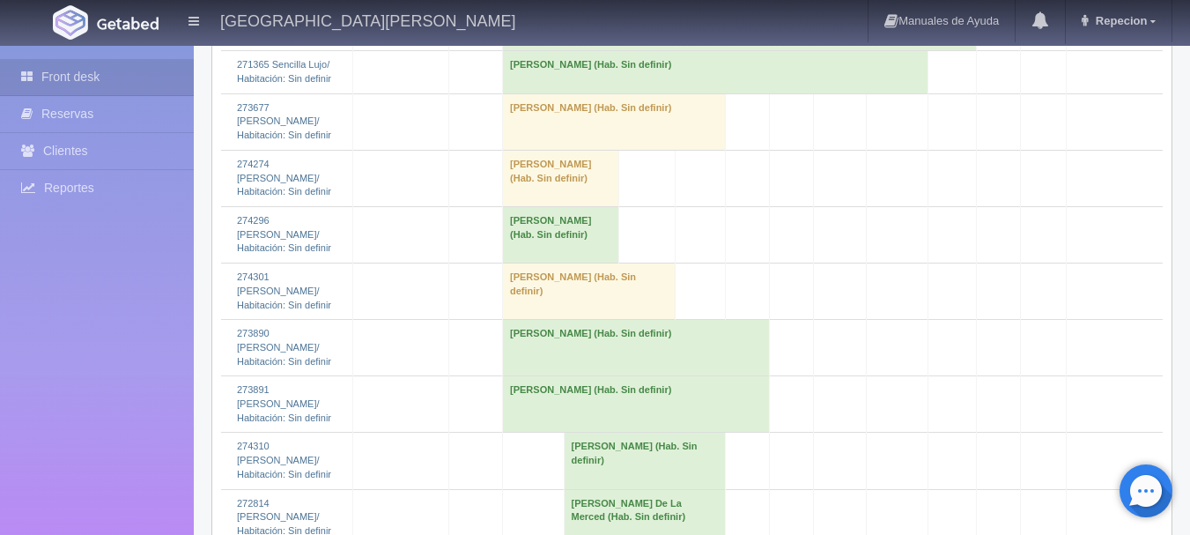
click at [531, 320] on td "Julio Ruiz (Hab. Sin definir)" at bounding box center [589, 291] width 173 height 56
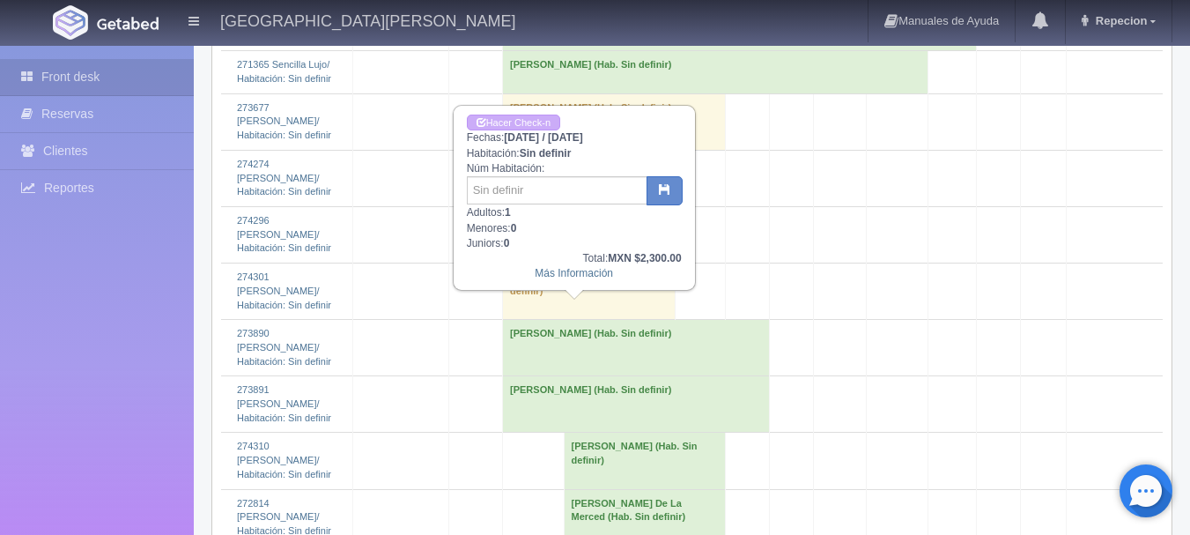
click at [531, 320] on td "[PERSON_NAME] (Hab. Sin definir)" at bounding box center [589, 291] width 173 height 56
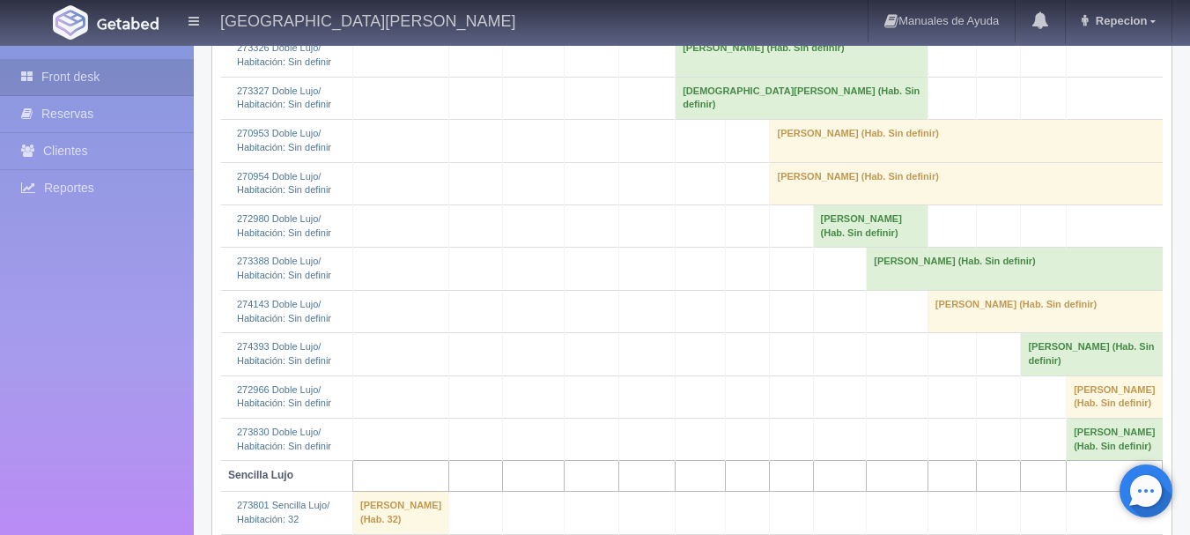
scroll to position [881, 0]
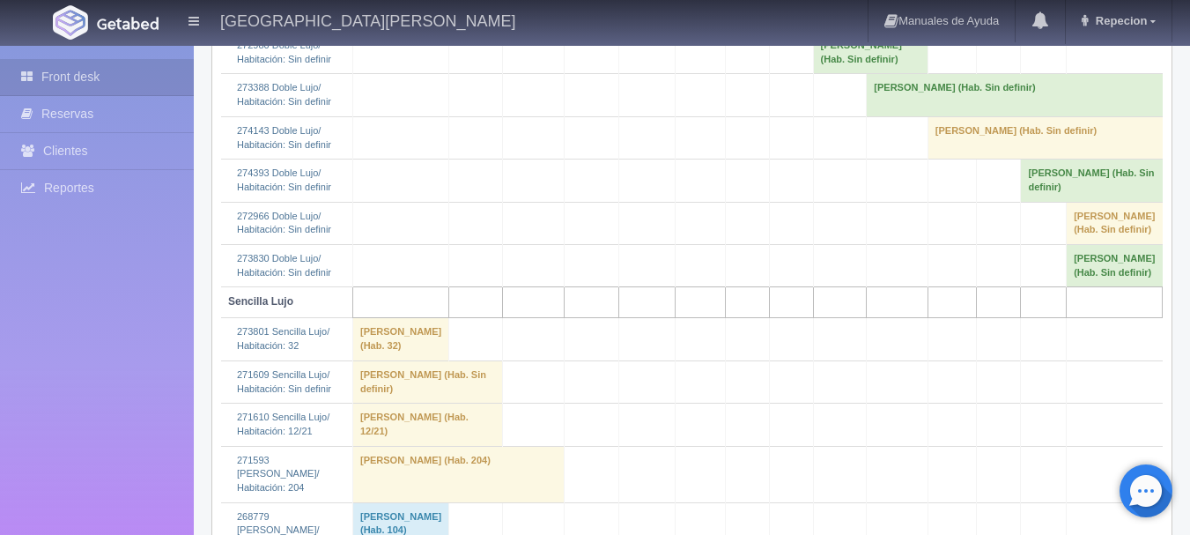
click at [1069, 200] on td "[PERSON_NAME] (Hab. Sin definir)" at bounding box center [1092, 180] width 142 height 42
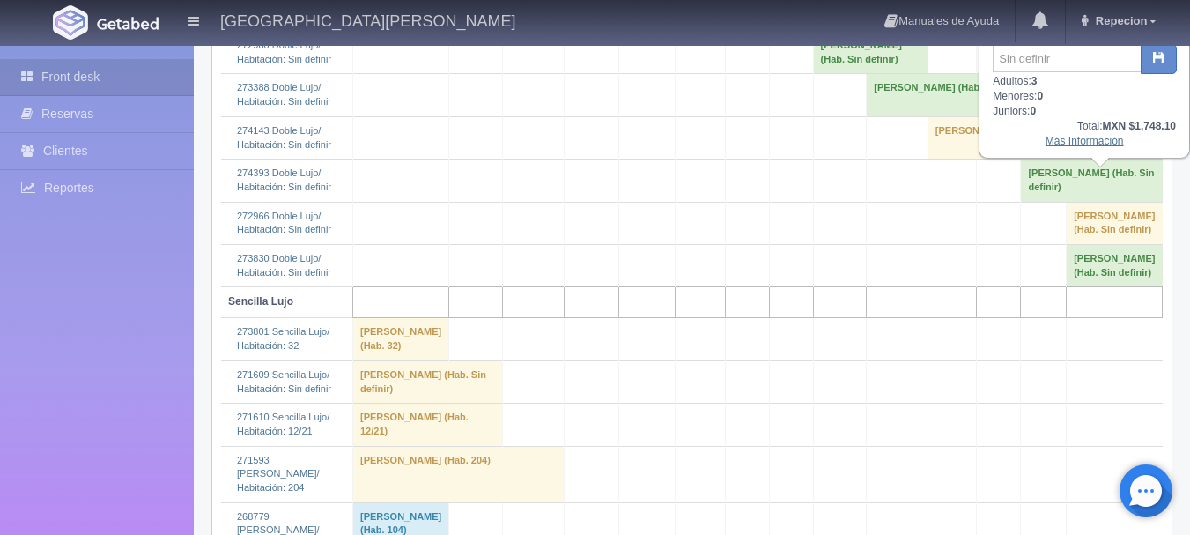
click at [1087, 147] on link "Más Información" at bounding box center [1085, 141] width 78 height 12
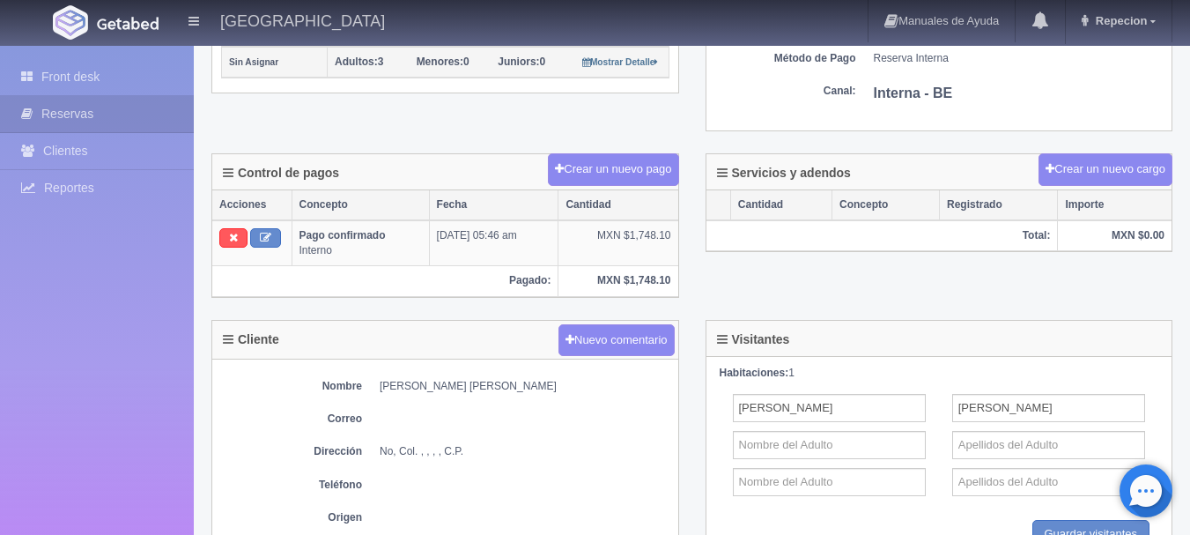
scroll to position [441, 0]
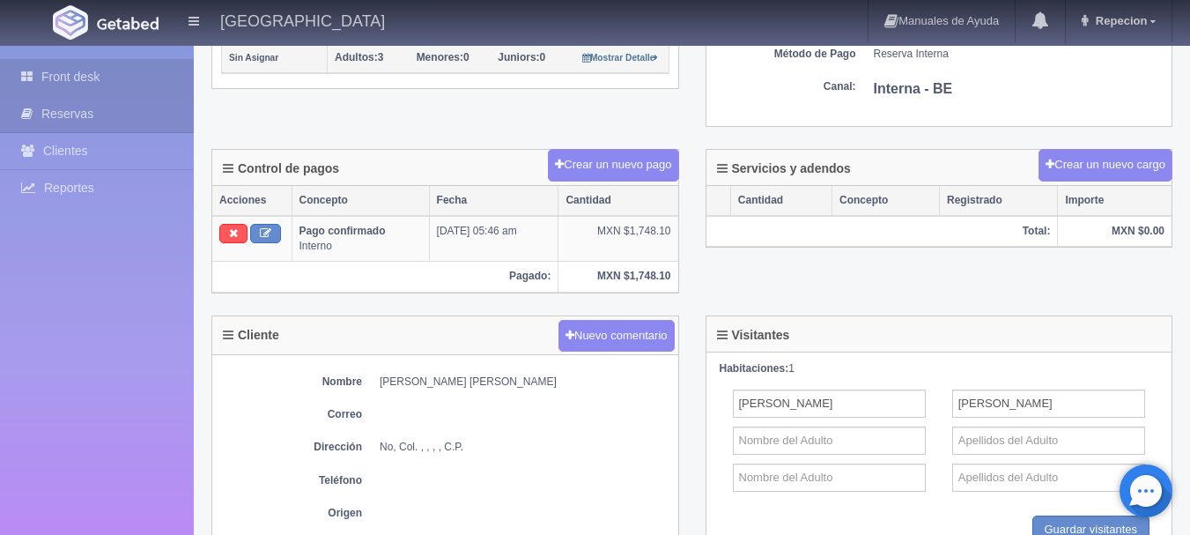
click at [94, 83] on link "Front desk" at bounding box center [97, 77] width 194 height 36
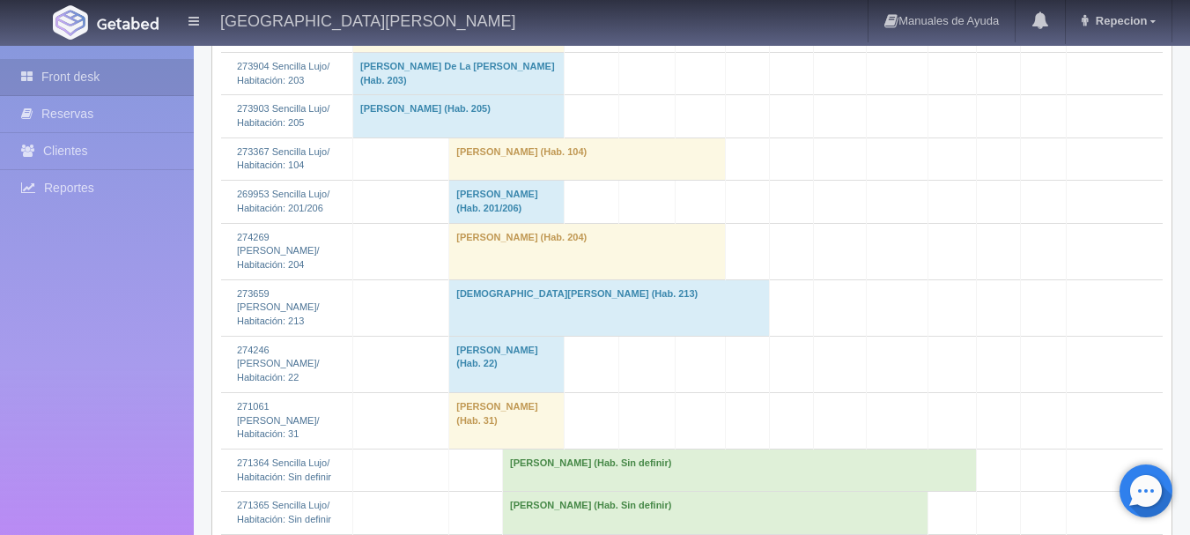
scroll to position [1762, 0]
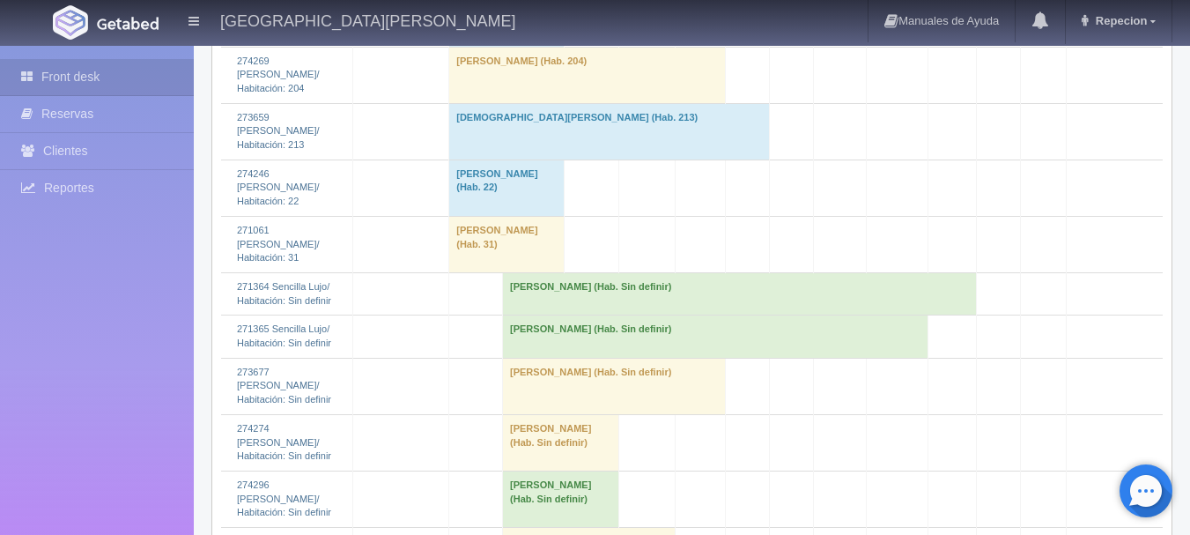
click at [693, 315] on td "[PERSON_NAME] (Hab. Sin definir)" at bounding box center [740, 293] width 474 height 42
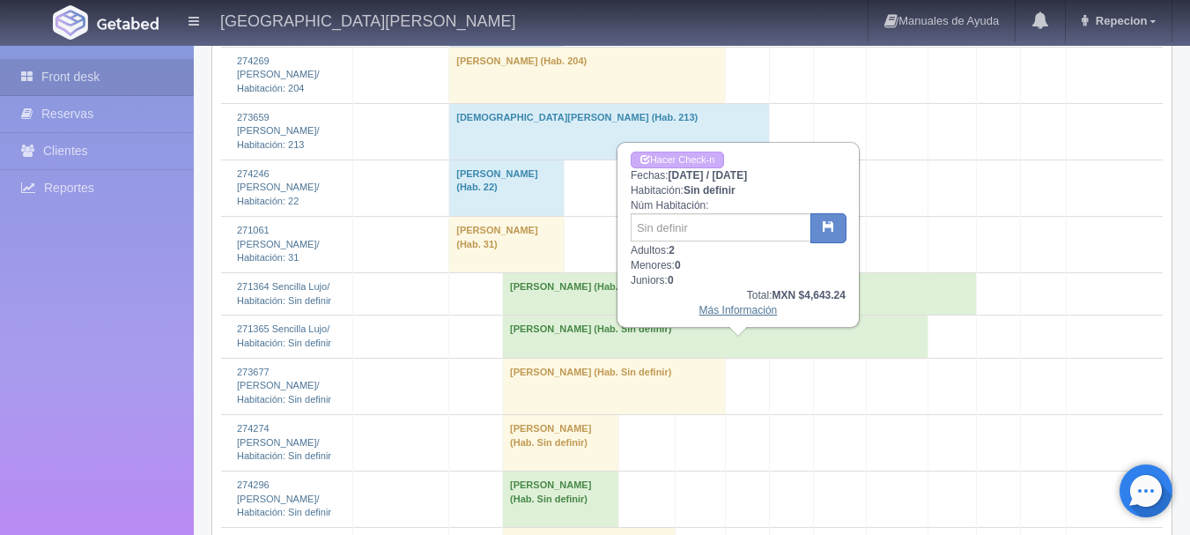
click at [713, 312] on link "Más Información" at bounding box center [739, 310] width 78 height 12
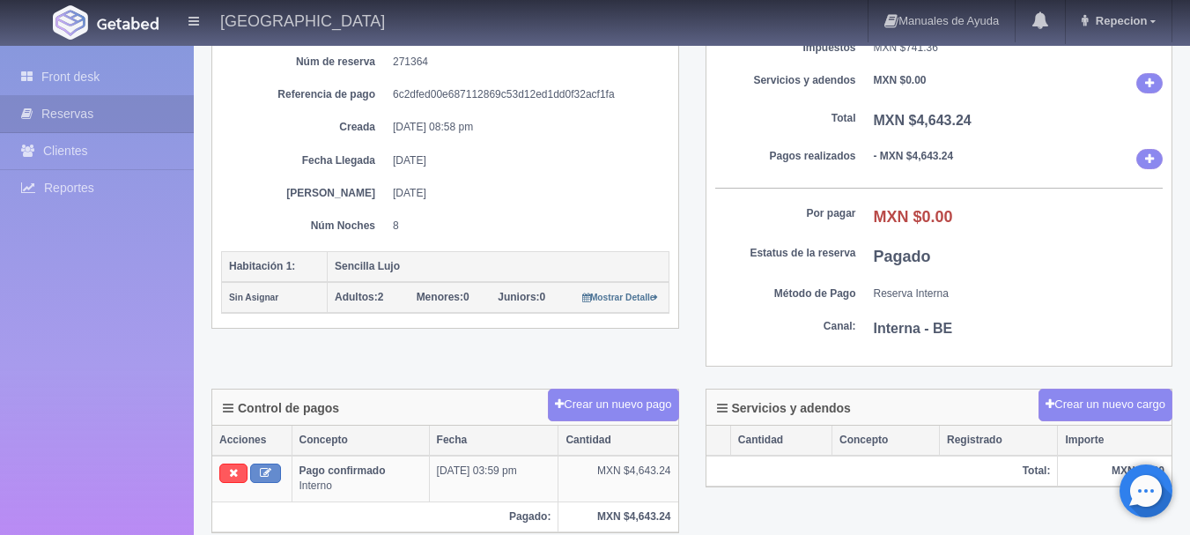
scroll to position [176, 0]
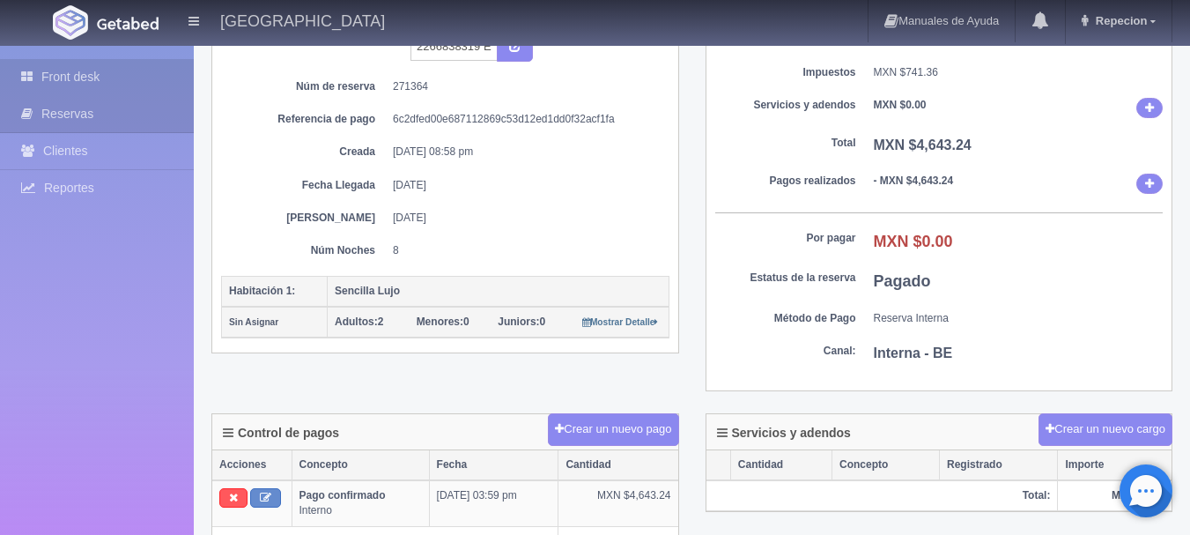
click at [85, 81] on link "Front desk" at bounding box center [97, 77] width 194 height 36
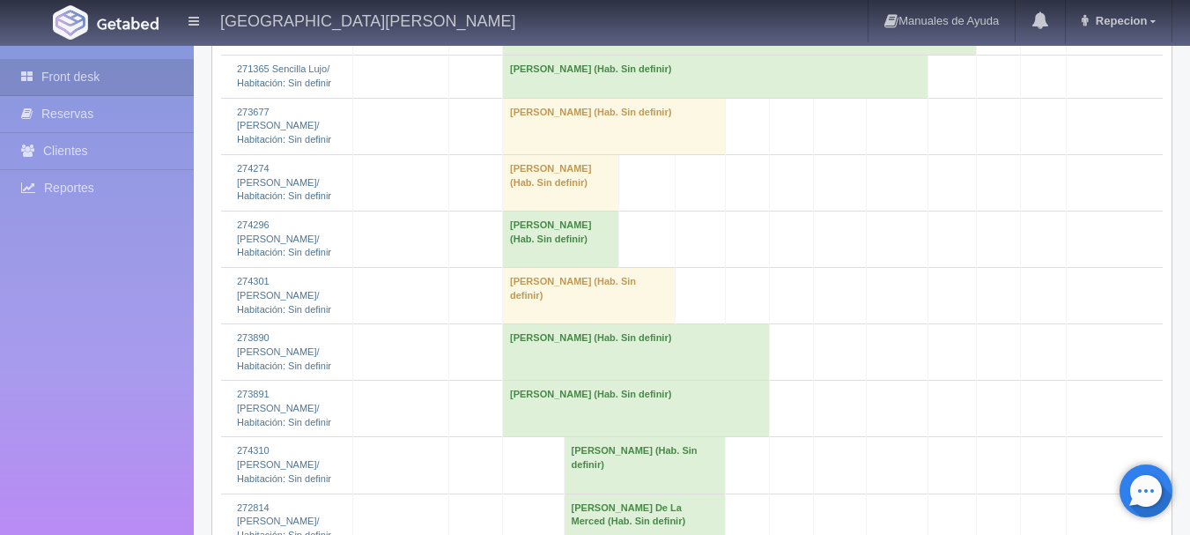
scroll to position [2027, 0]
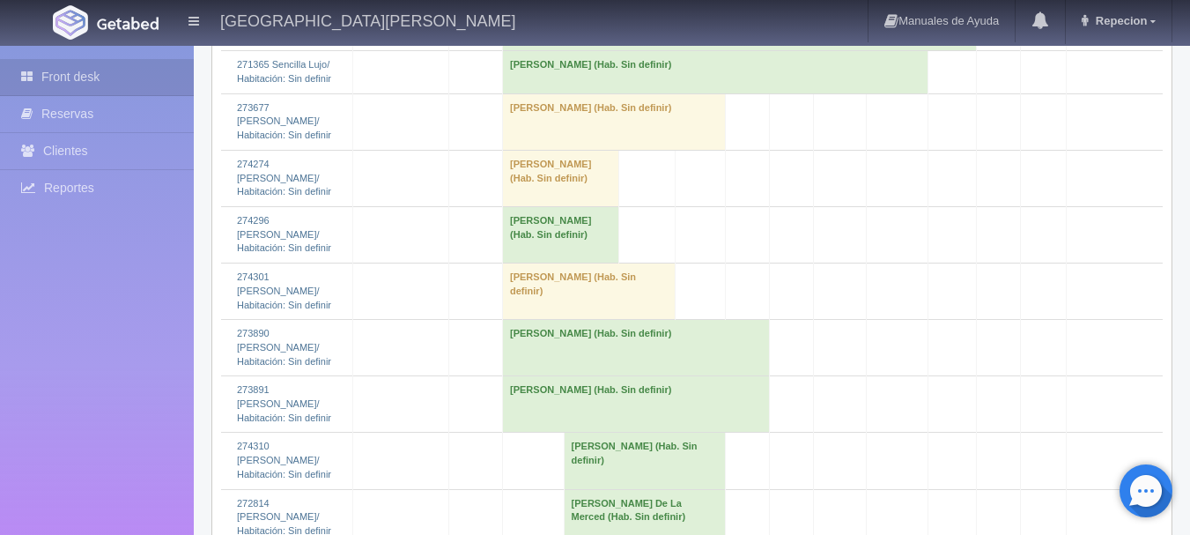
click at [607, 93] on td "Laura Figueroa (Hab. Sin definir)" at bounding box center [716, 72] width 426 height 42
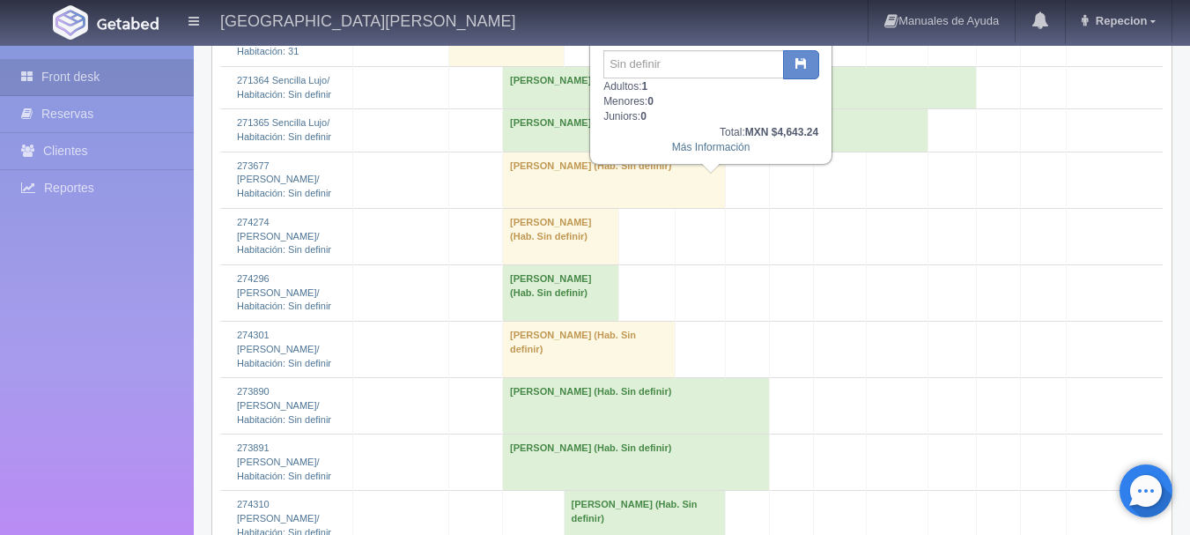
scroll to position [1939, 0]
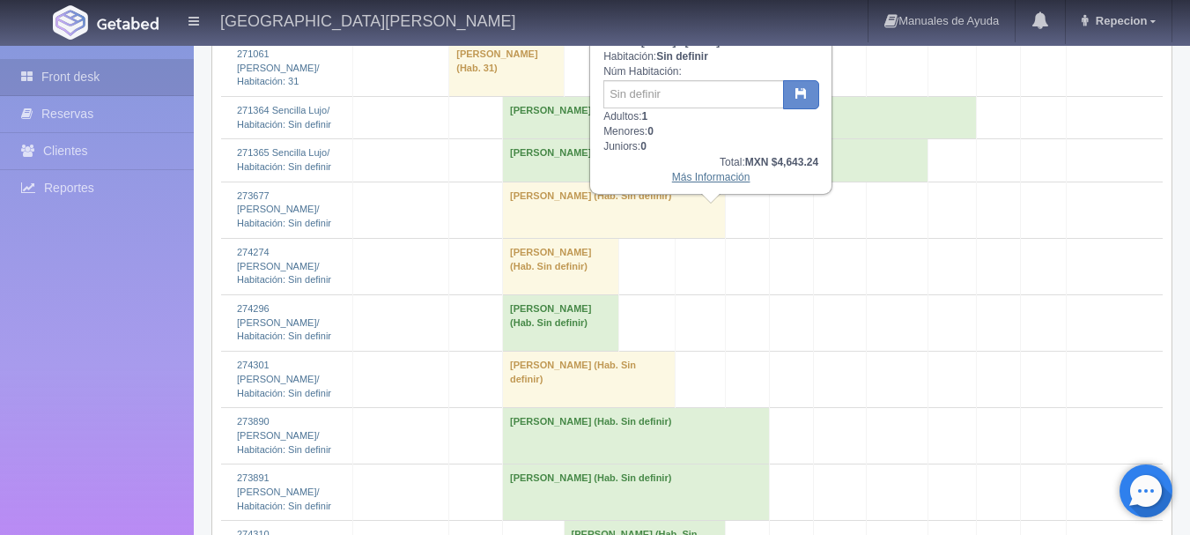
click at [694, 183] on link "Más Información" at bounding box center [711, 177] width 78 height 12
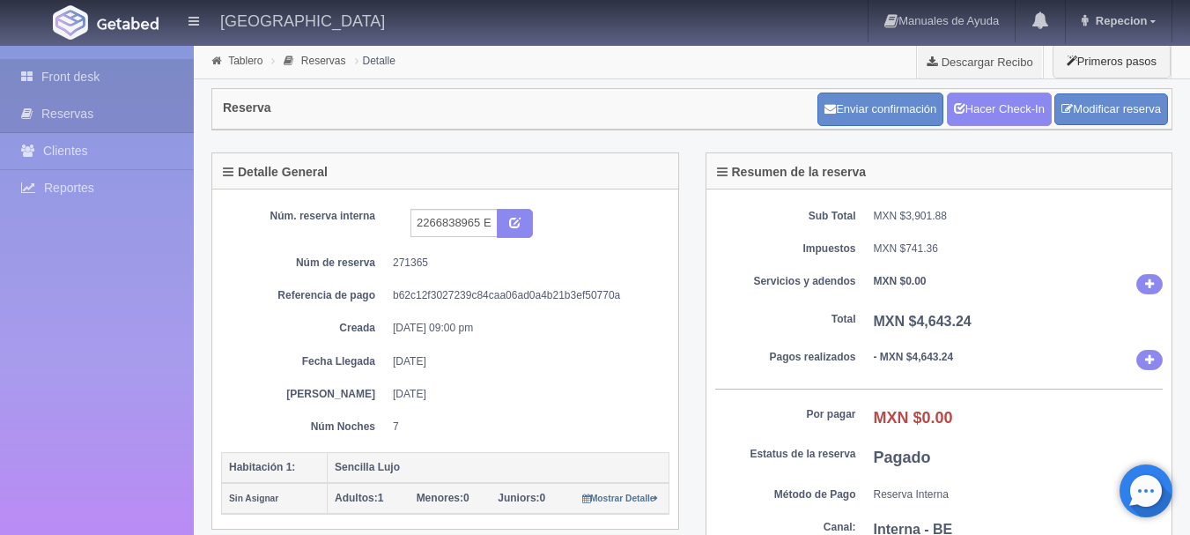
click at [70, 59] on link "Front desk" at bounding box center [97, 77] width 194 height 36
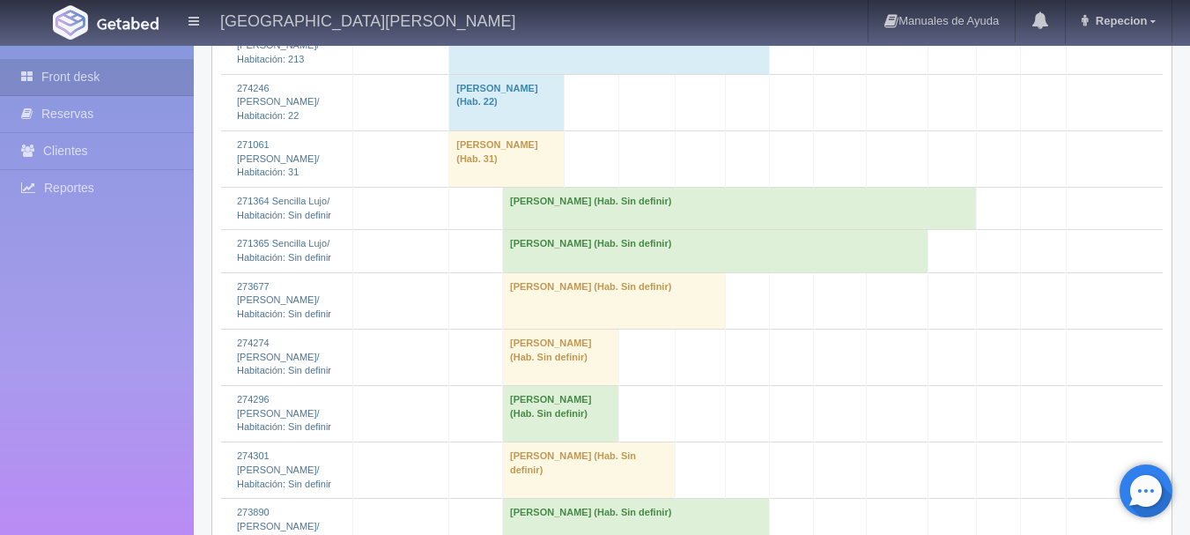
scroll to position [1851, 0]
click at [560, 226] on td "[PERSON_NAME] (Hab. Sin definir)" at bounding box center [740, 205] width 474 height 42
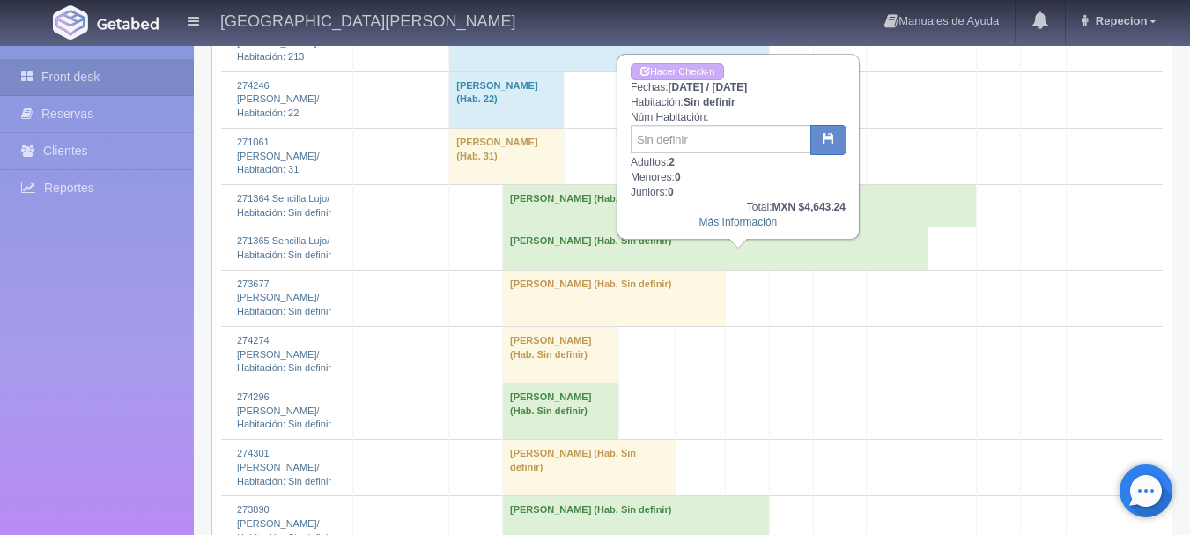
click at [721, 226] on link "Más Información" at bounding box center [739, 222] width 78 height 12
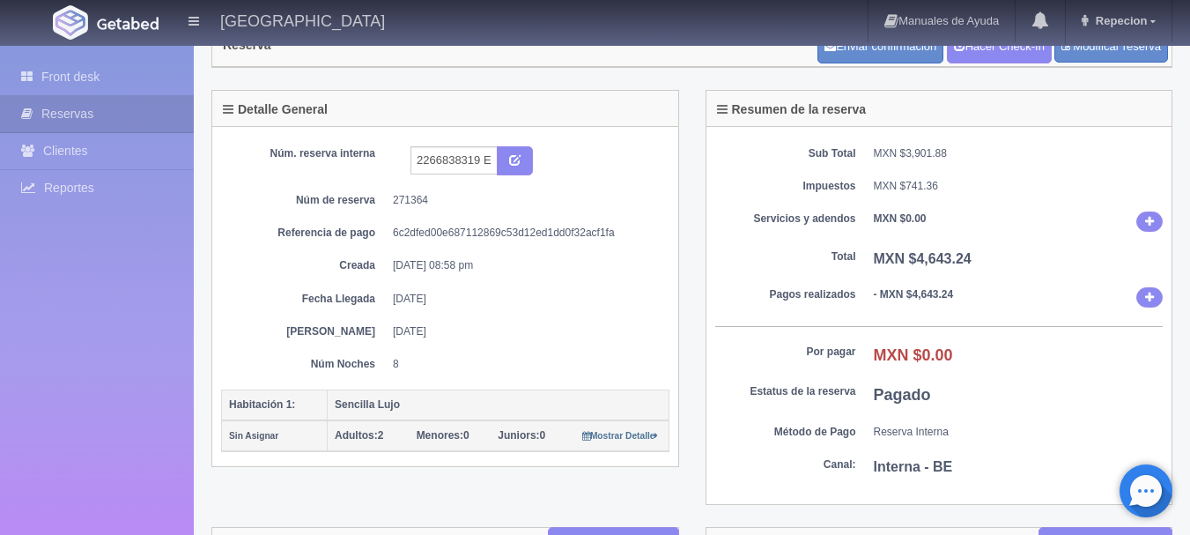
scroll to position [88, 0]
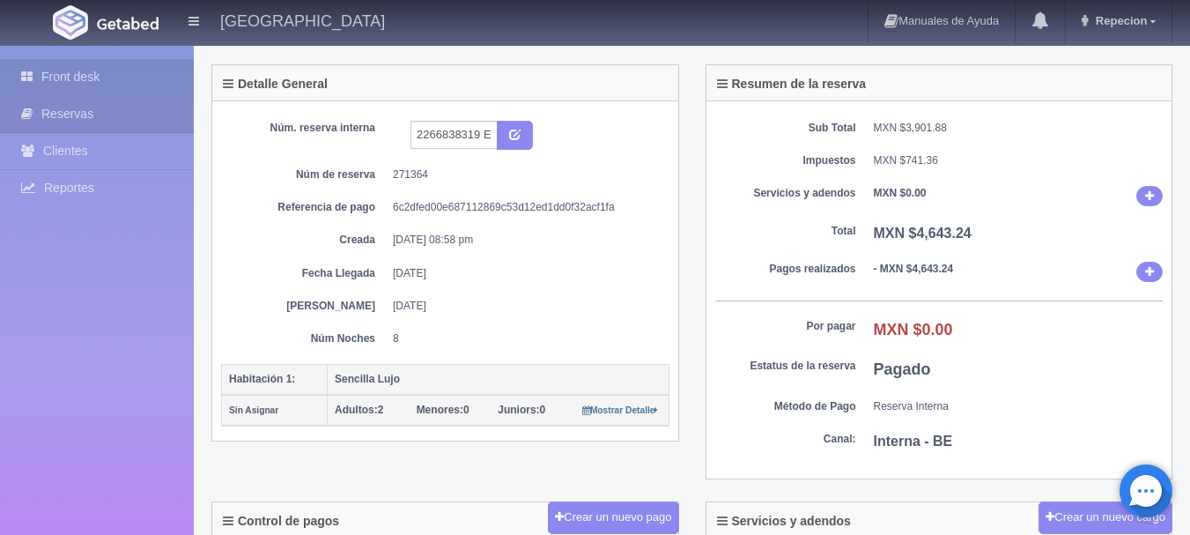
click at [73, 71] on link "Front desk" at bounding box center [97, 77] width 194 height 36
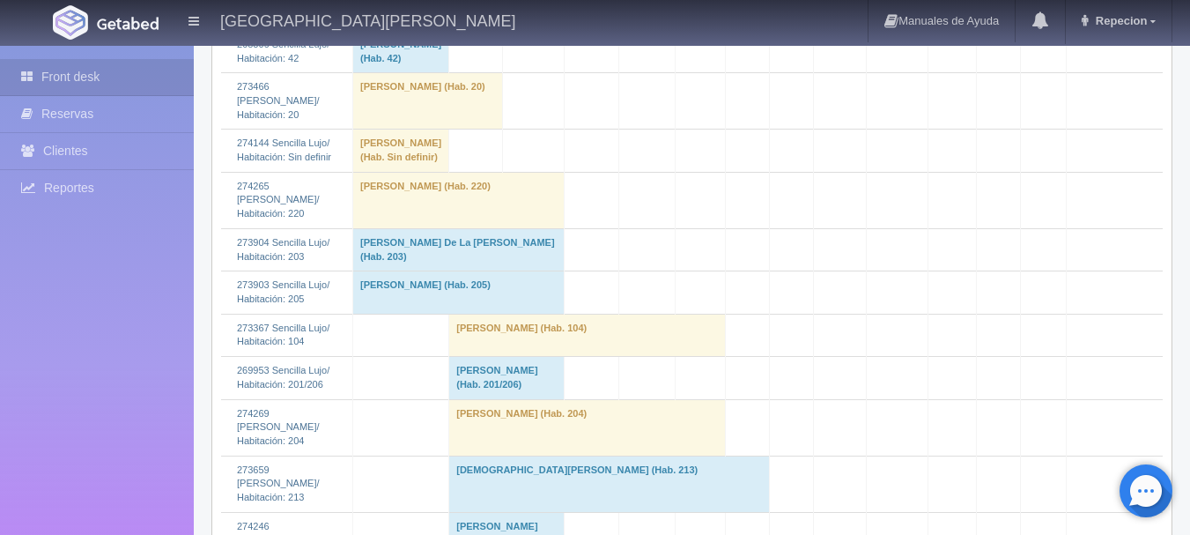
scroll to position [1674, 0]
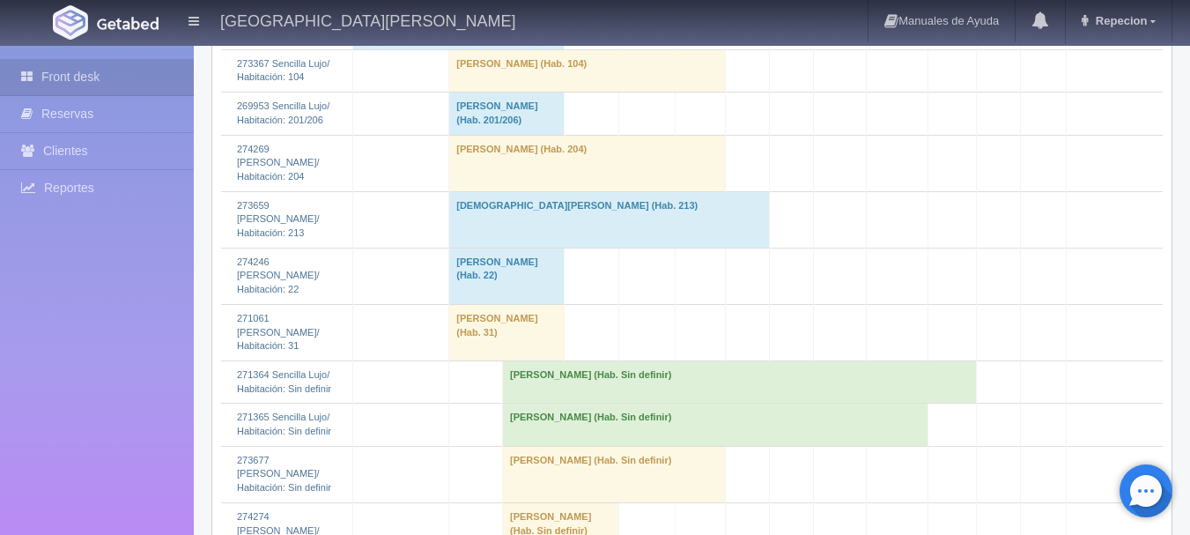
click at [716, 403] on td "[PERSON_NAME] (Hab. Sin definir)" at bounding box center [740, 381] width 474 height 42
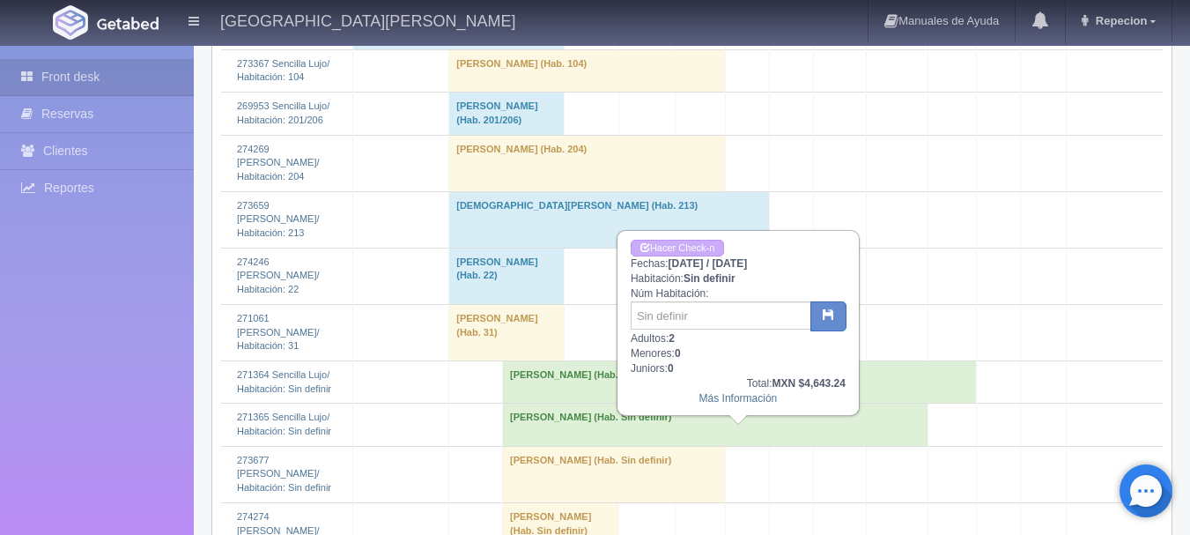
click at [716, 403] on td "[PERSON_NAME] (Hab. Sin definir)" at bounding box center [740, 381] width 474 height 42
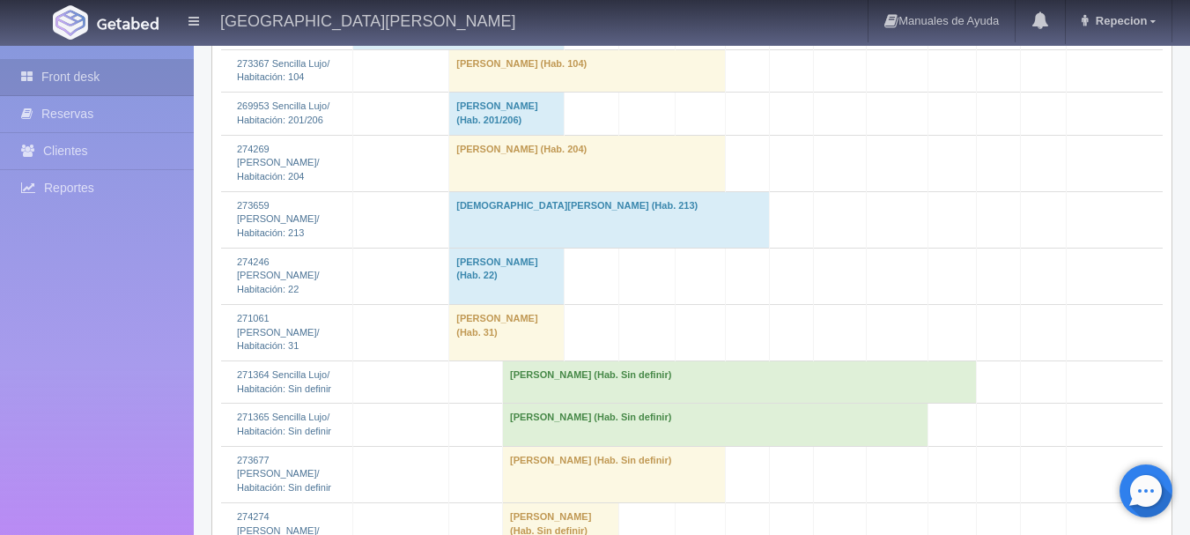
click at [722, 446] on td "Laura Figueroa (Hab. Sin definir)" at bounding box center [716, 425] width 426 height 42
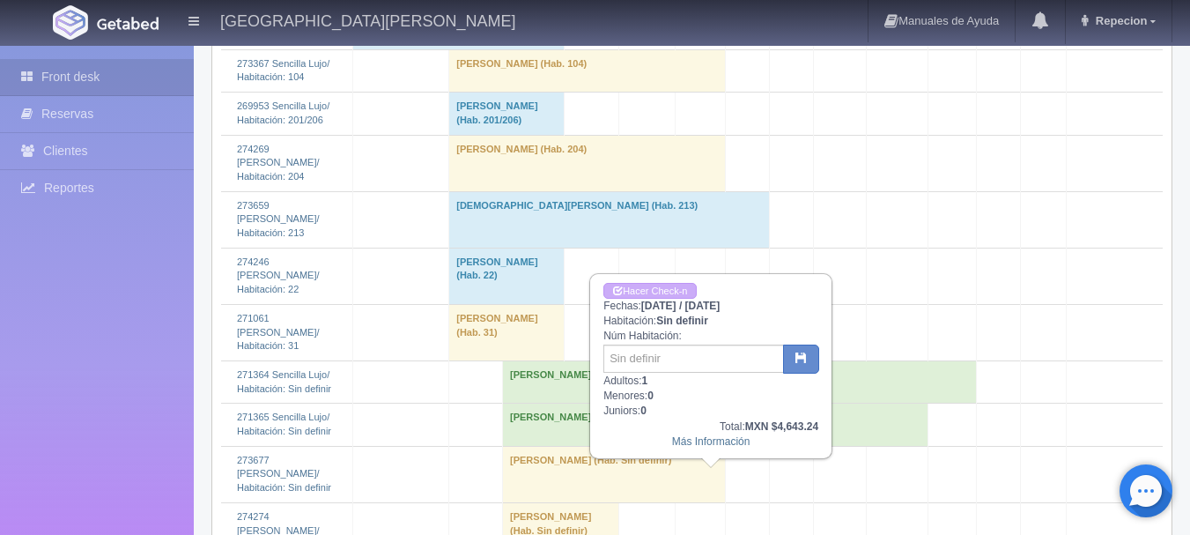
click at [722, 446] on td "Laura Figueroa (Hab. Sin definir)" at bounding box center [716, 425] width 426 height 42
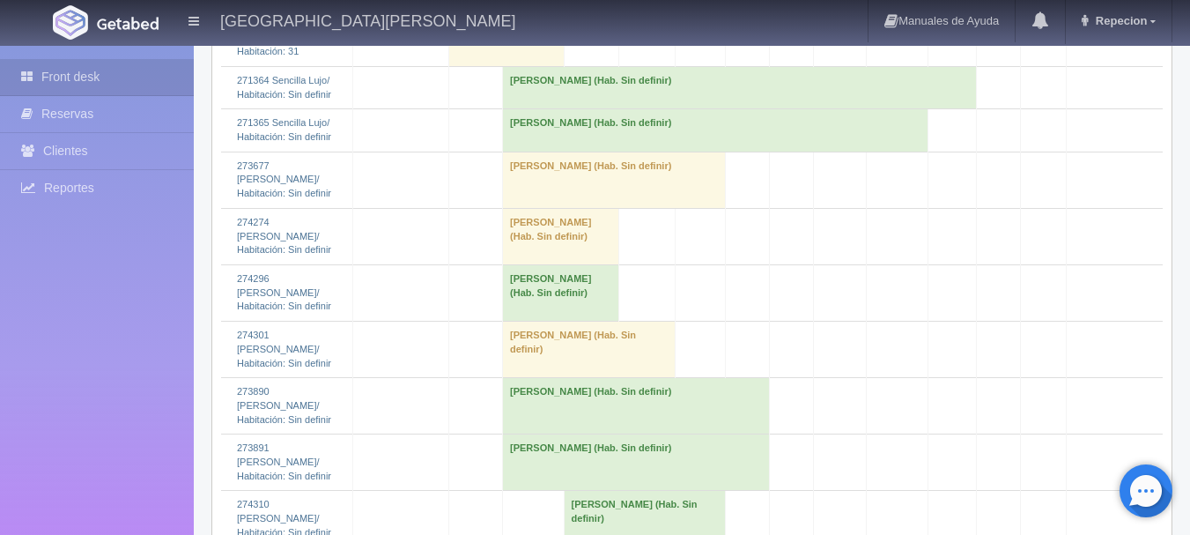
scroll to position [1939, 0]
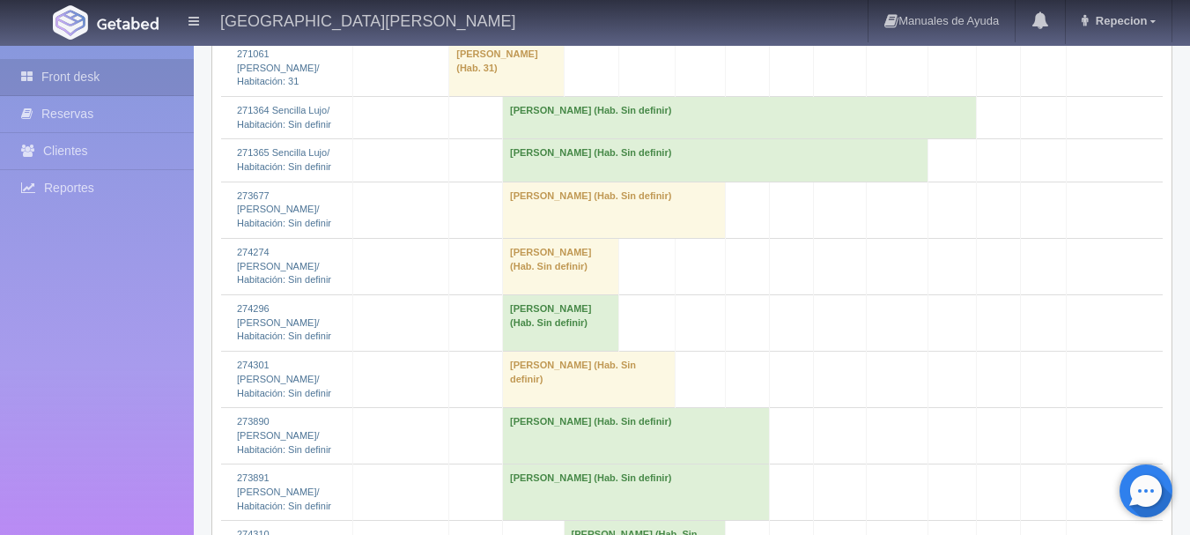
click at [582, 138] on td "Claudia Figuero (Hab. Sin definir)" at bounding box center [740, 117] width 474 height 42
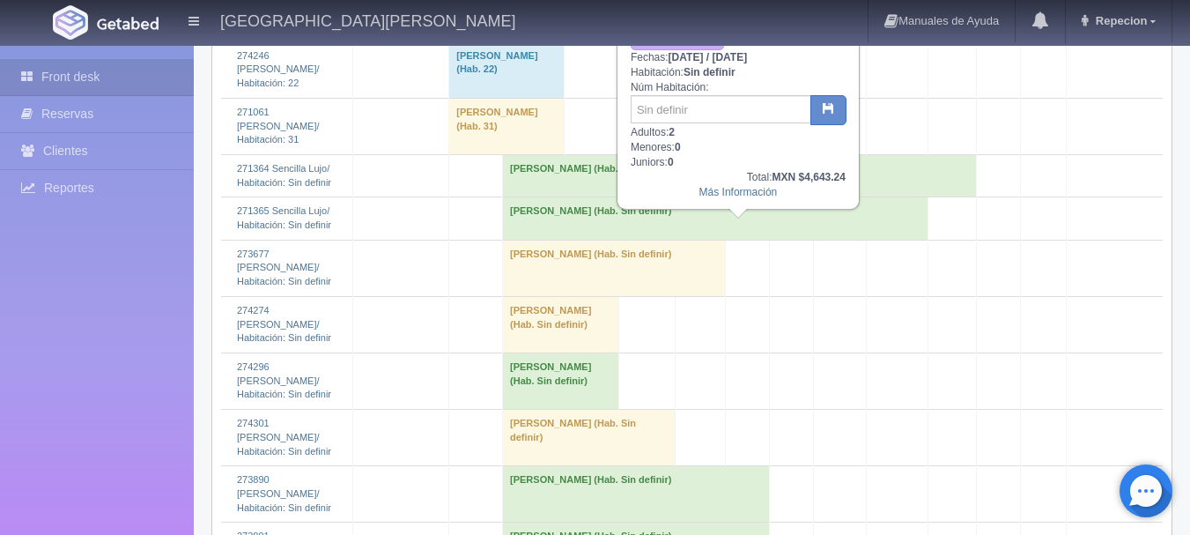
scroll to position [1851, 0]
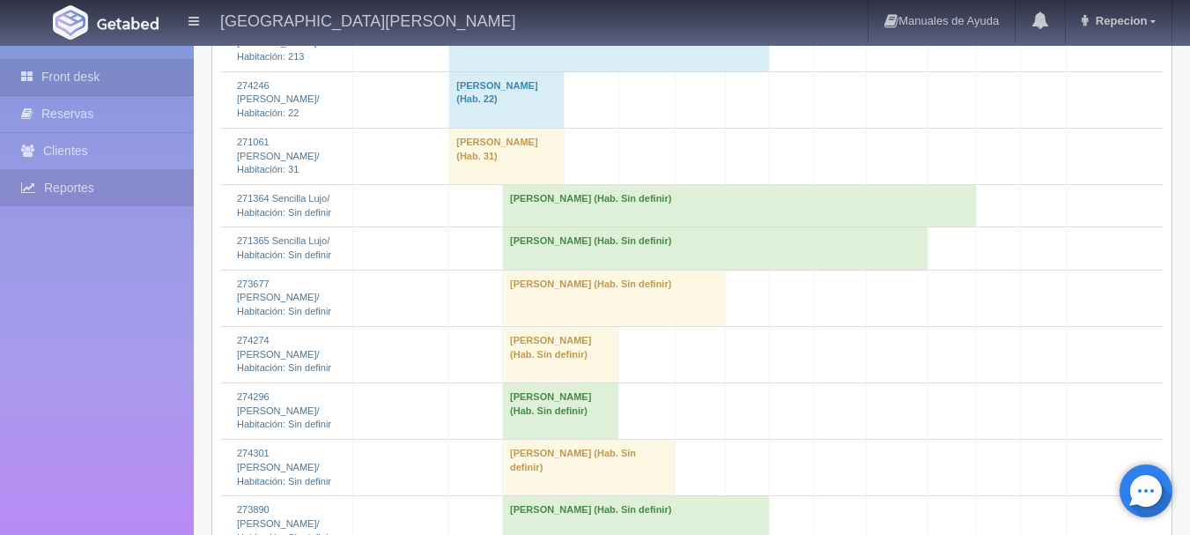
scroll to position [1851, 0]
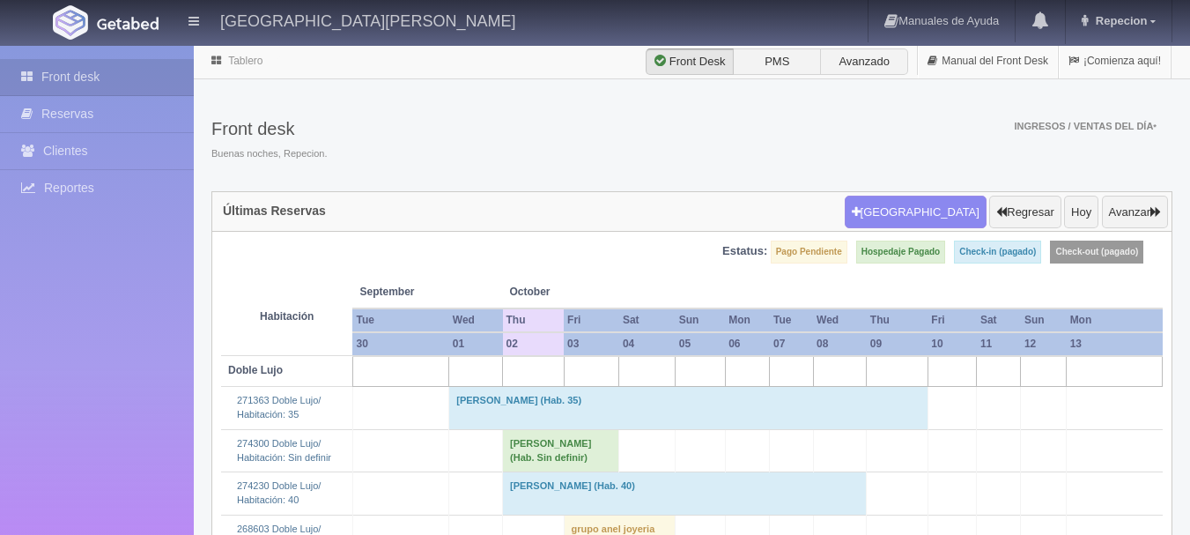
scroll to position [1851, 0]
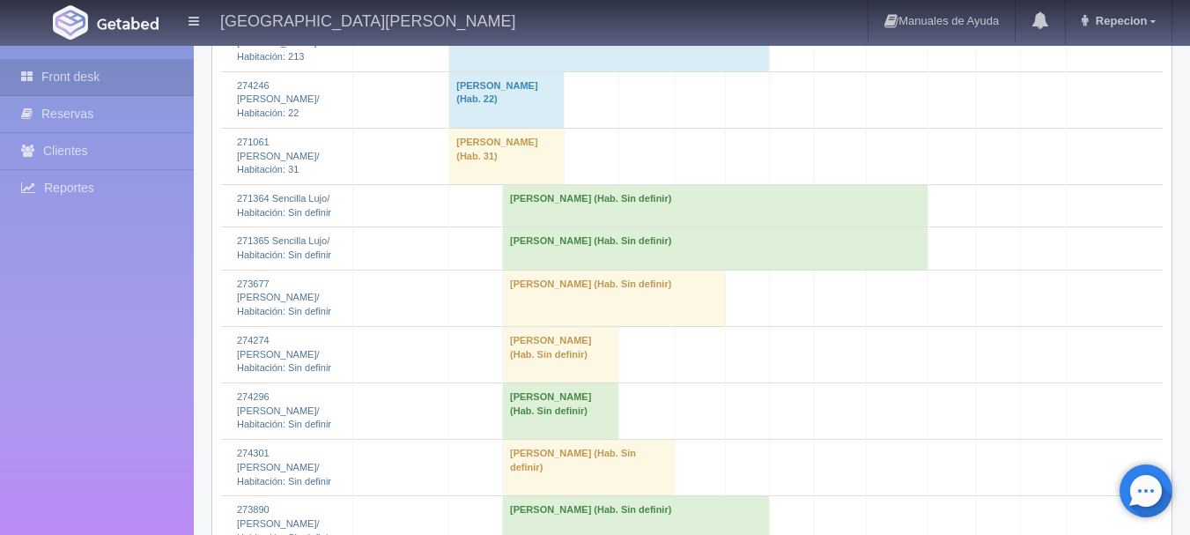
click at [733, 226] on td "Claudia Figuero (Hab. Sin definir)" at bounding box center [716, 205] width 426 height 42
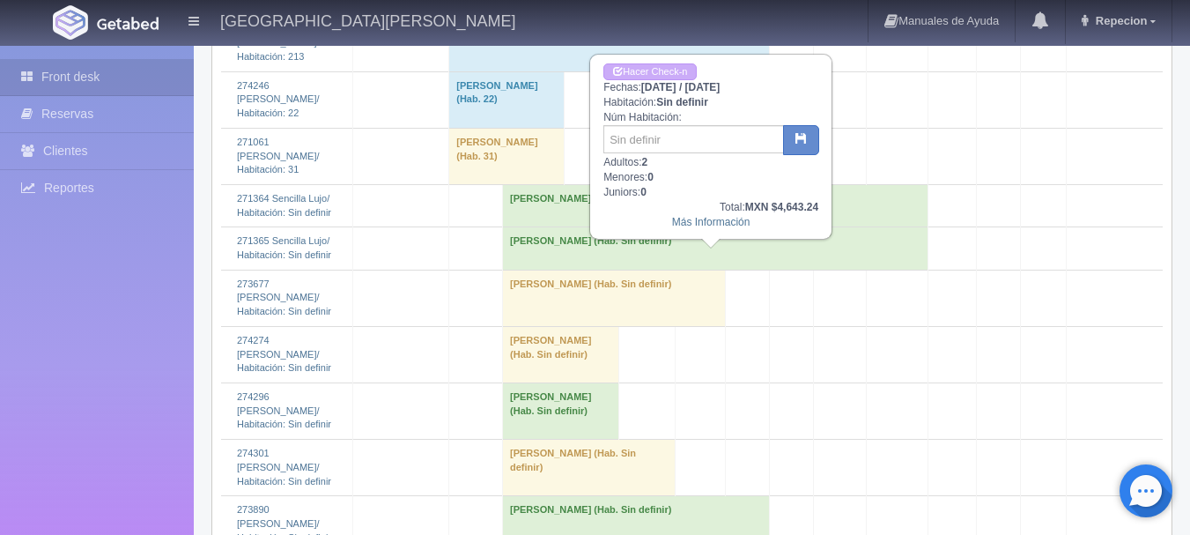
click at [703, 270] on td "Laura Figueroa (Hab. Sin definir)" at bounding box center [716, 248] width 426 height 42
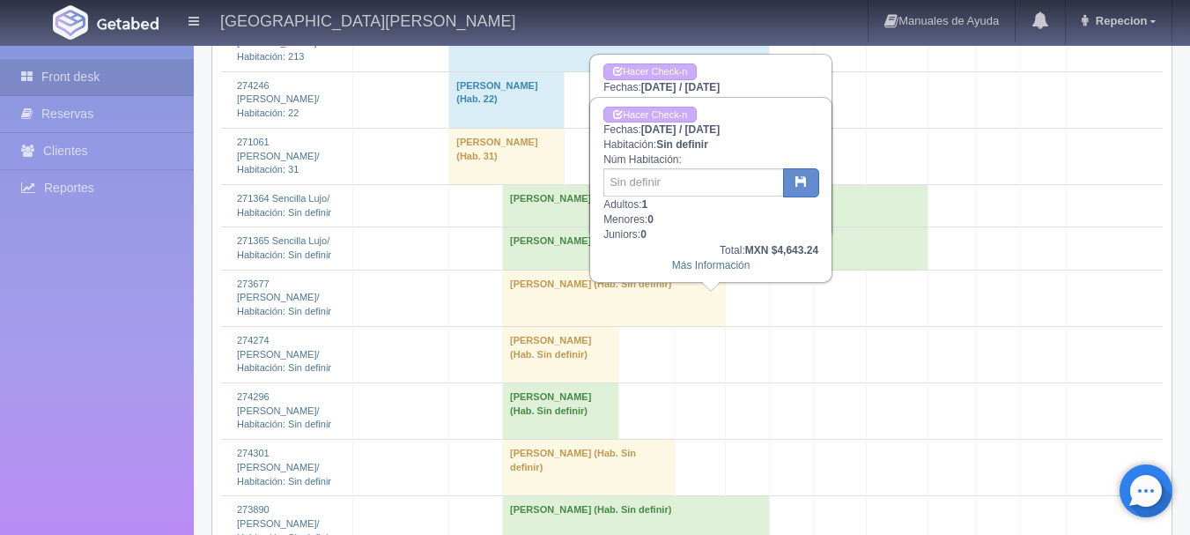
click at [697, 270] on td "Laura Figueroa (Hab. Sin definir)" at bounding box center [716, 248] width 426 height 42
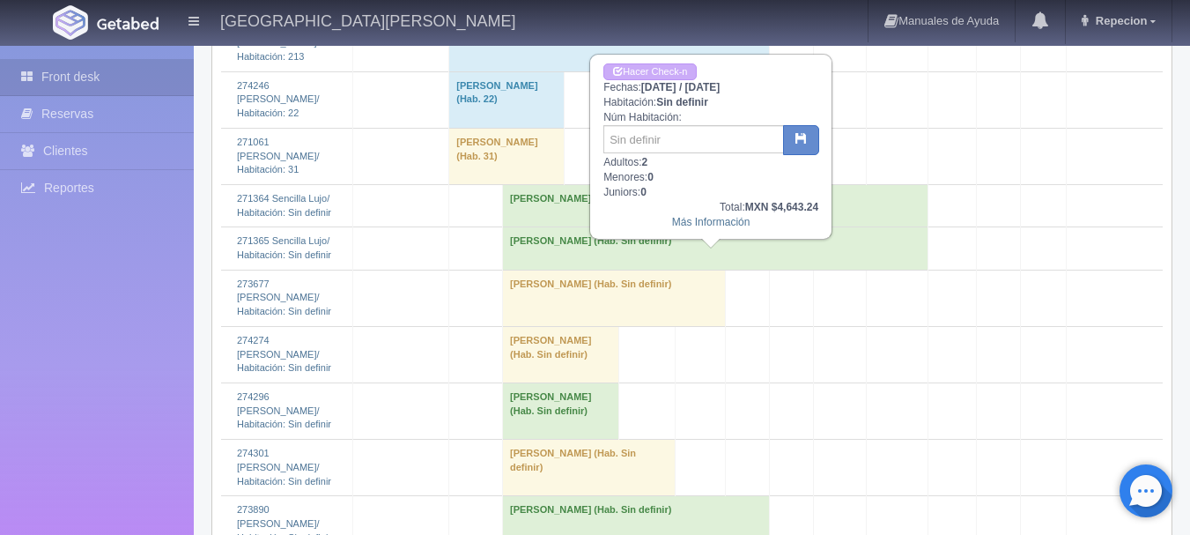
click at [729, 226] on td "Claudia Figuero (Hab. Sin definir)" at bounding box center [716, 205] width 426 height 42
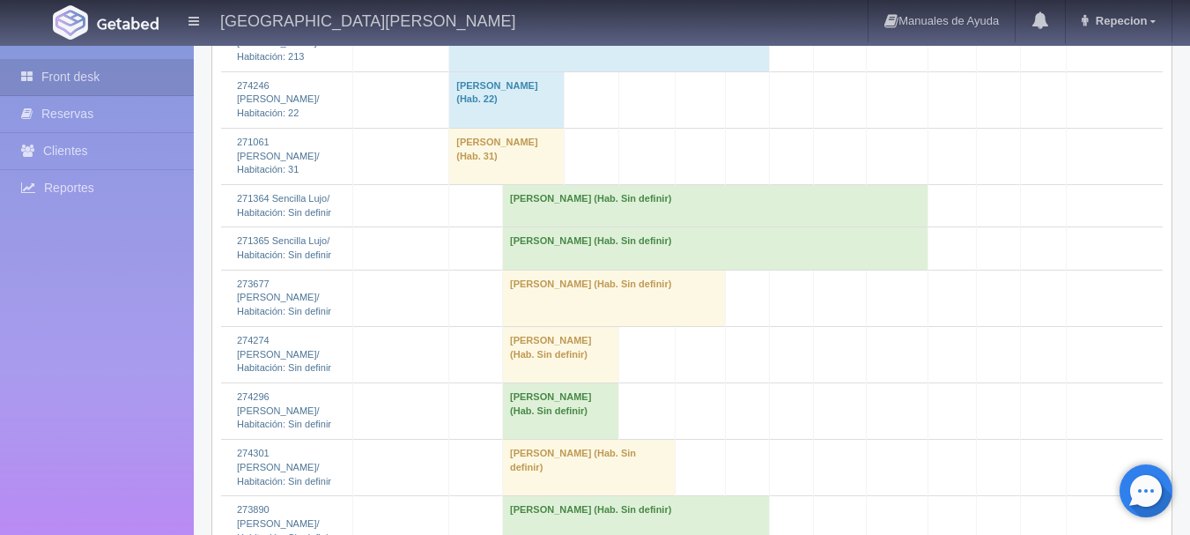
click at [716, 226] on td "Claudia Figuero (Hab. Sin definir)" at bounding box center [716, 205] width 426 height 42
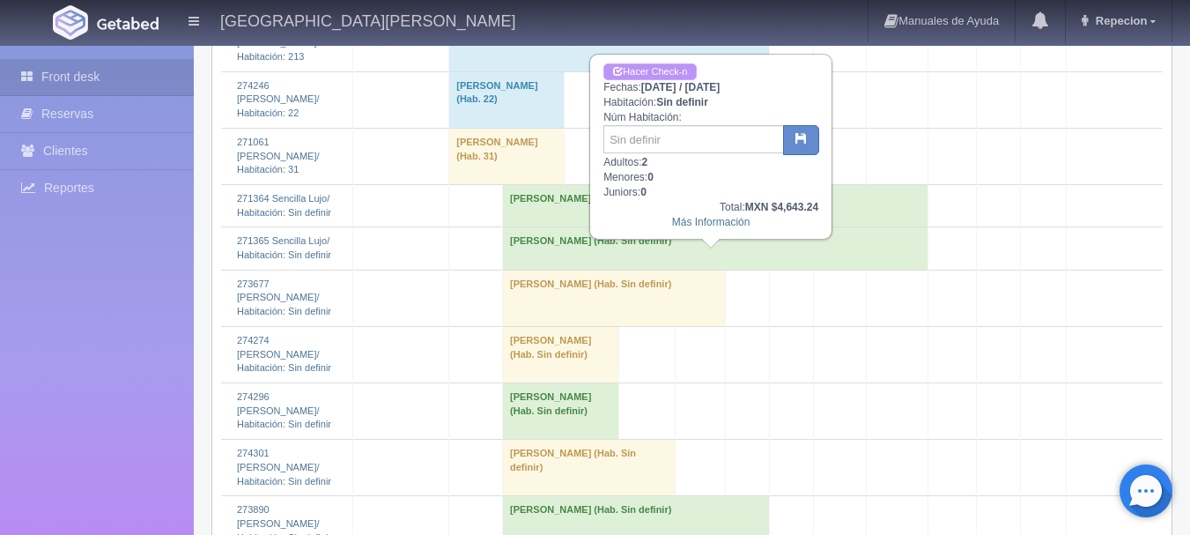
click at [679, 70] on link "Hacer Check-n" at bounding box center [650, 71] width 93 height 17
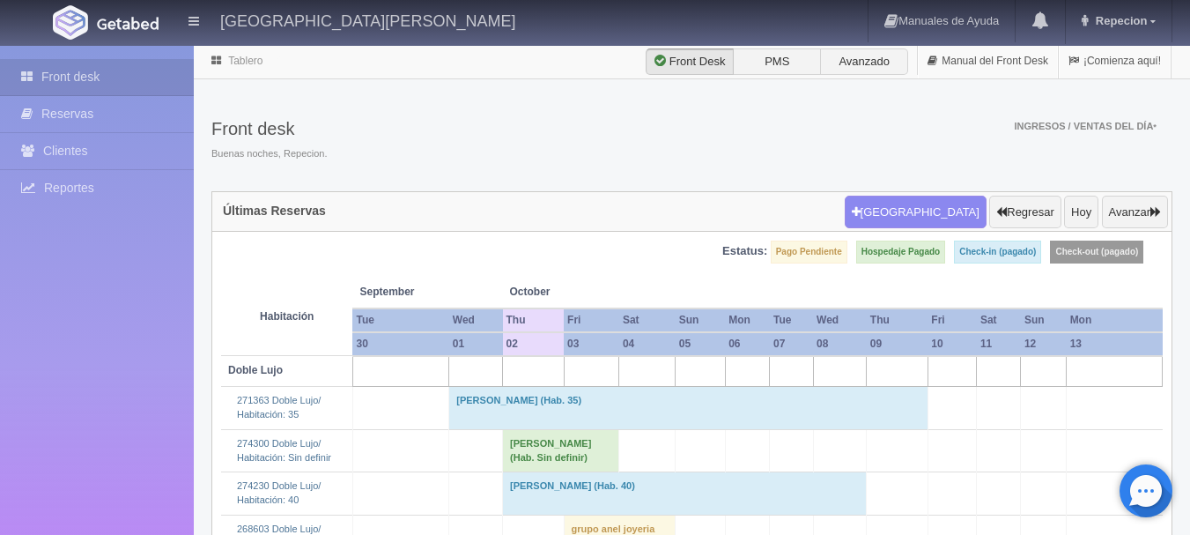
scroll to position [1851, 0]
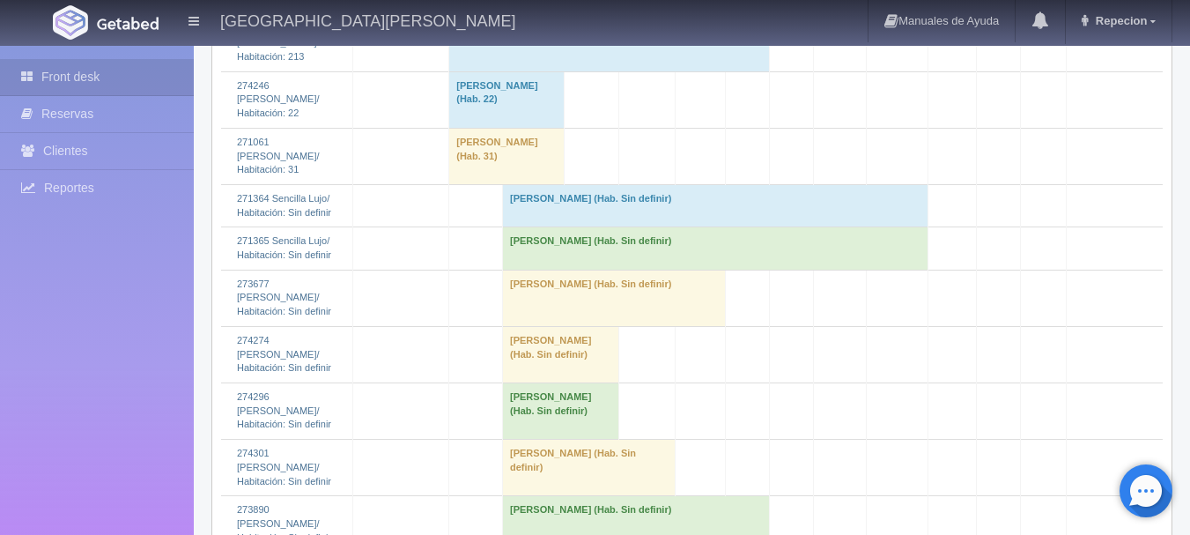
click at [686, 270] on td "[PERSON_NAME] (Hab. Sin definir)" at bounding box center [716, 248] width 426 height 42
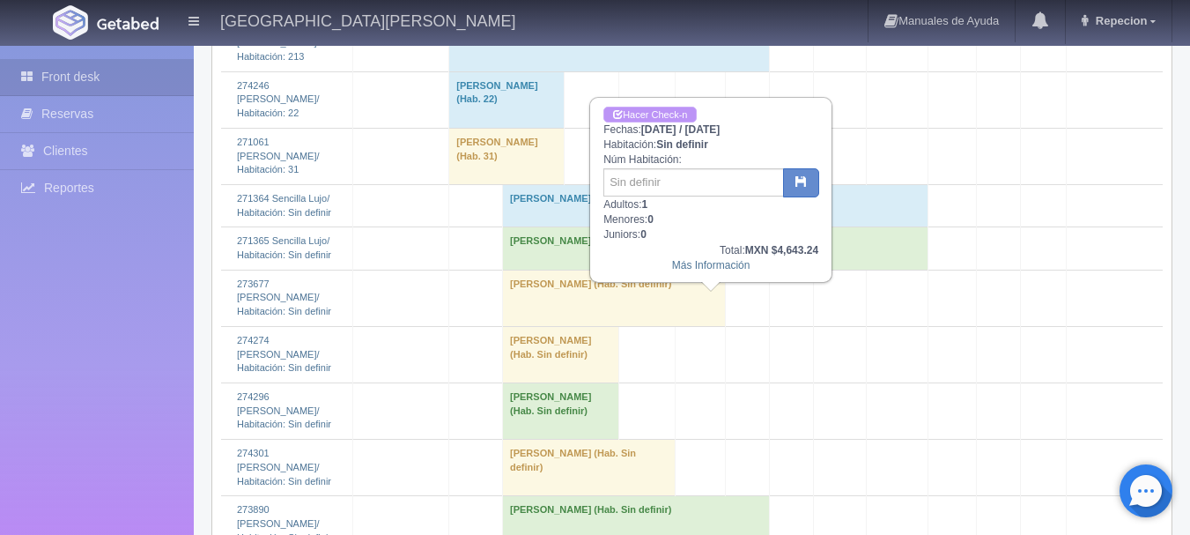
click at [677, 109] on link "Hacer Check-n" at bounding box center [650, 115] width 93 height 17
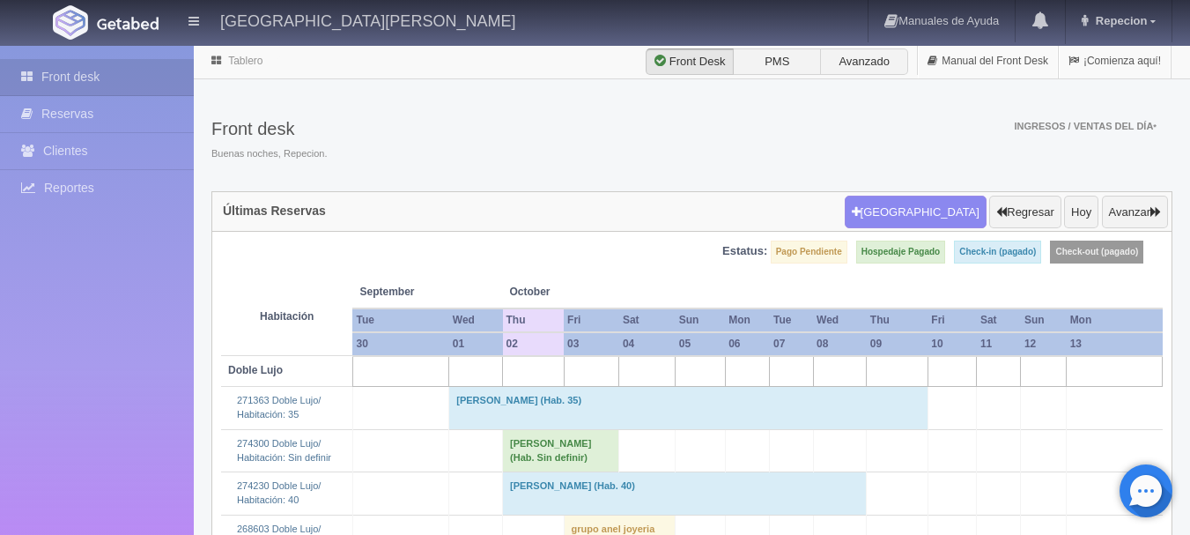
scroll to position [1851, 0]
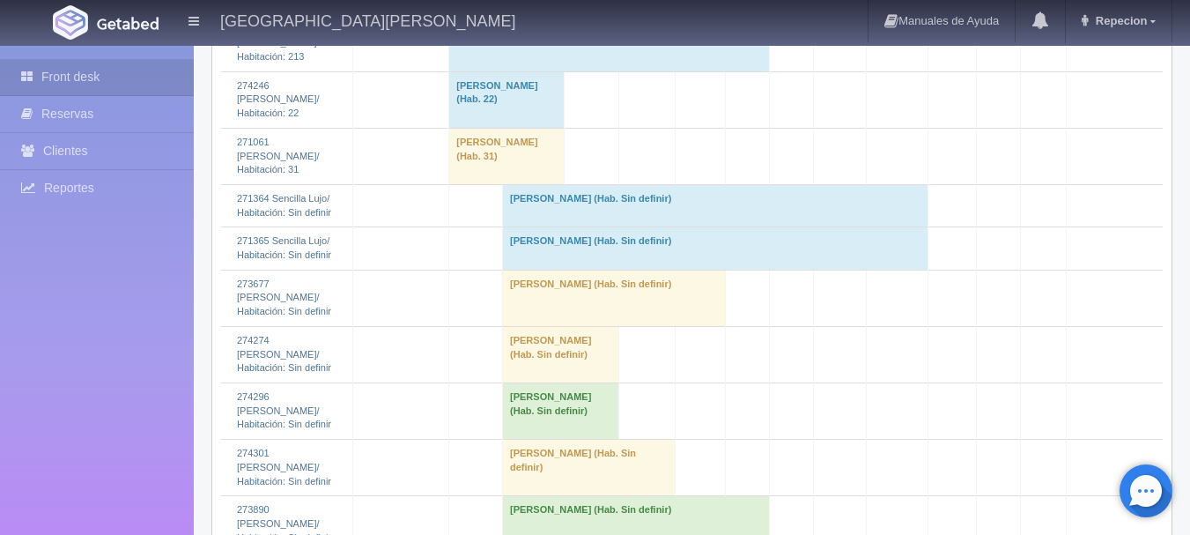
click at [679, 226] on td "Claudia Figuero (Hab. Sin definir)" at bounding box center [716, 205] width 426 height 42
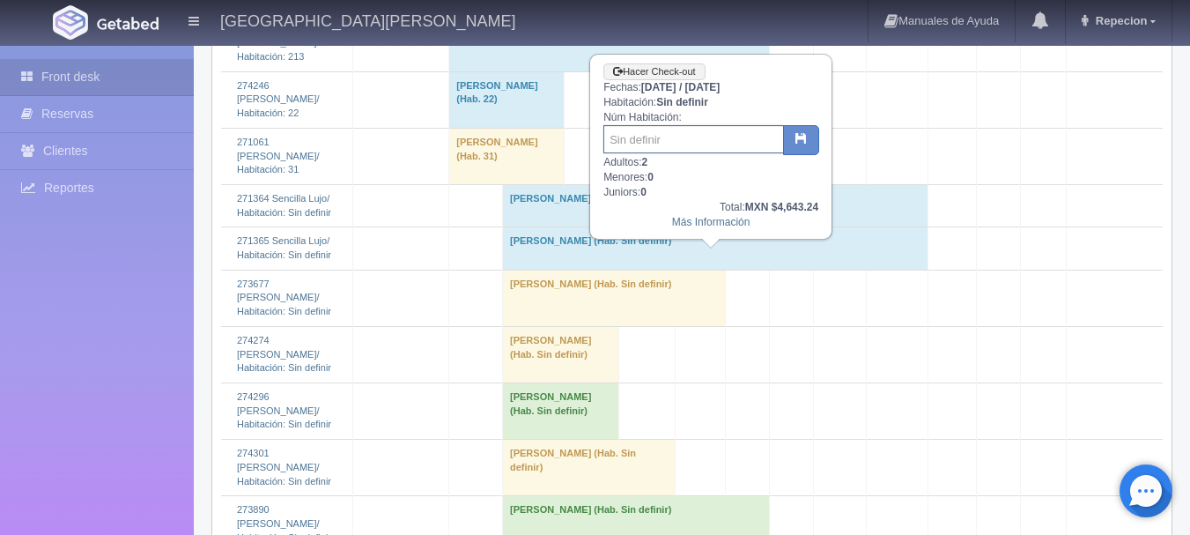
click at [643, 145] on input "text" at bounding box center [694, 139] width 181 height 28
type input "43"
click at [801, 139] on icon "button" at bounding box center [801, 137] width 11 height 11
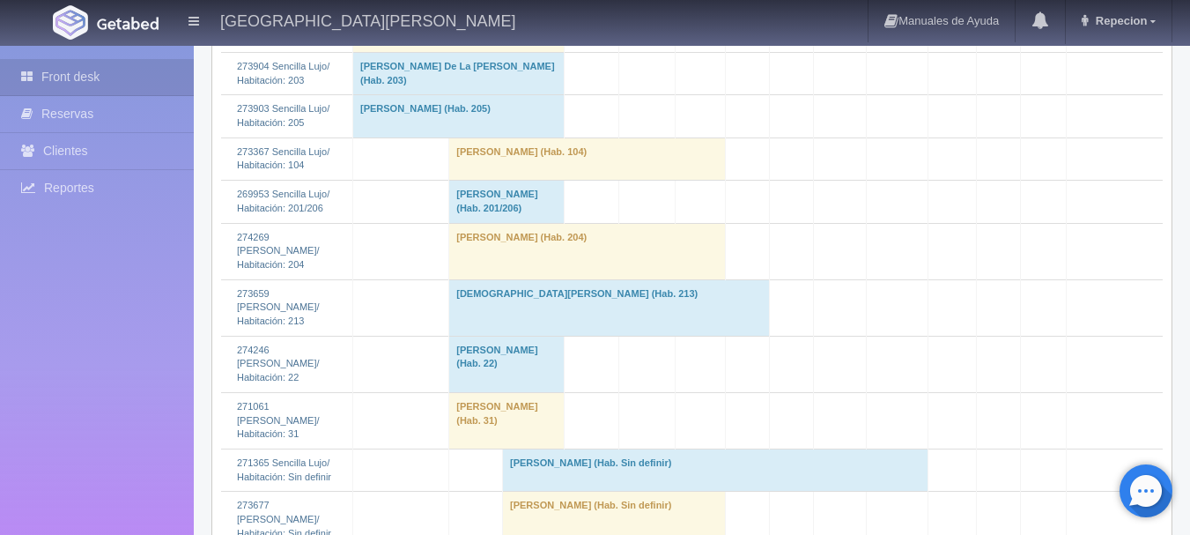
scroll to position [1939, 0]
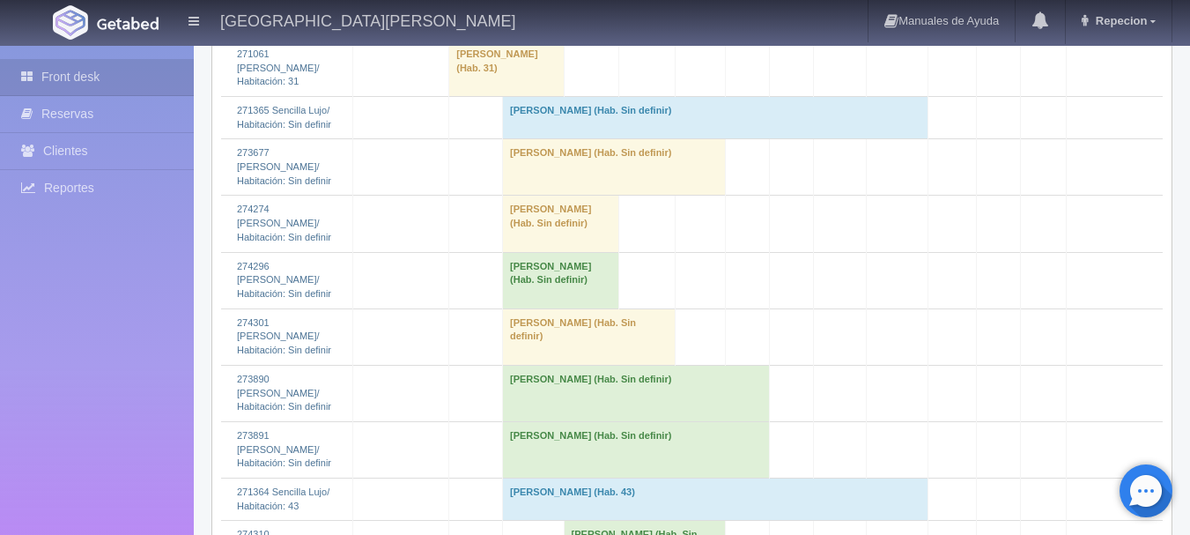
click at [629, 138] on td "[PERSON_NAME] (Hab. Sin definir)" at bounding box center [716, 117] width 426 height 42
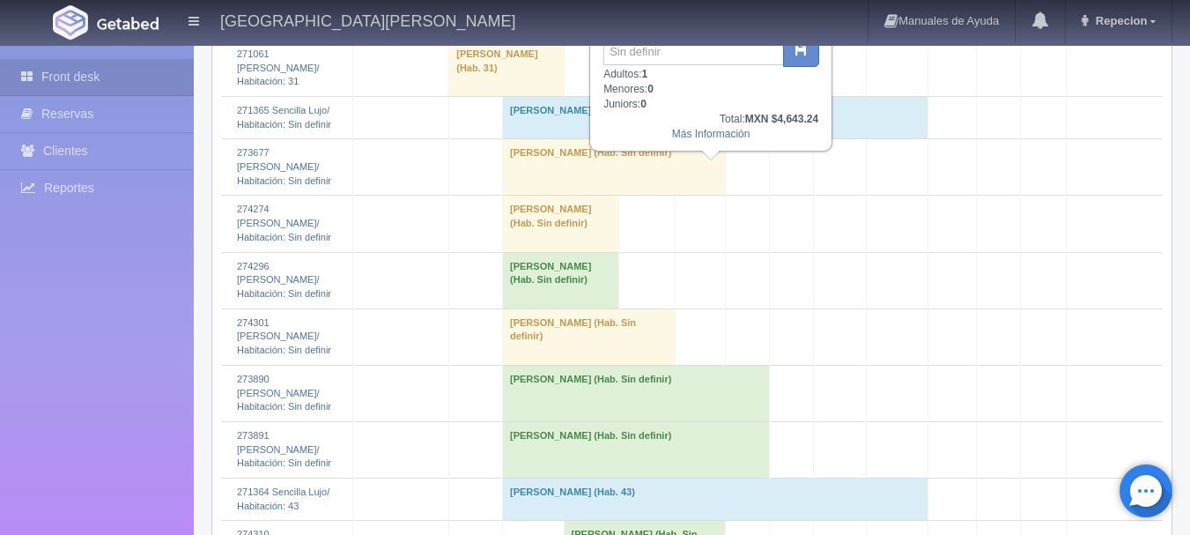
scroll to position [1851, 0]
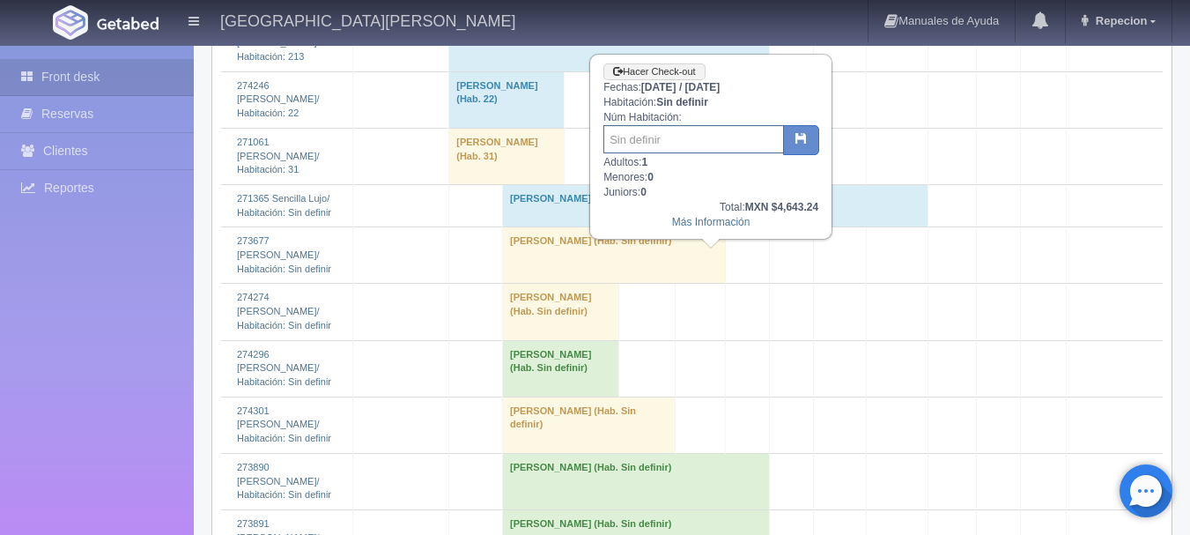
click at [671, 145] on input "text" at bounding box center [694, 139] width 181 height 28
type input "42"
click at [812, 146] on button "button" at bounding box center [801, 140] width 36 height 30
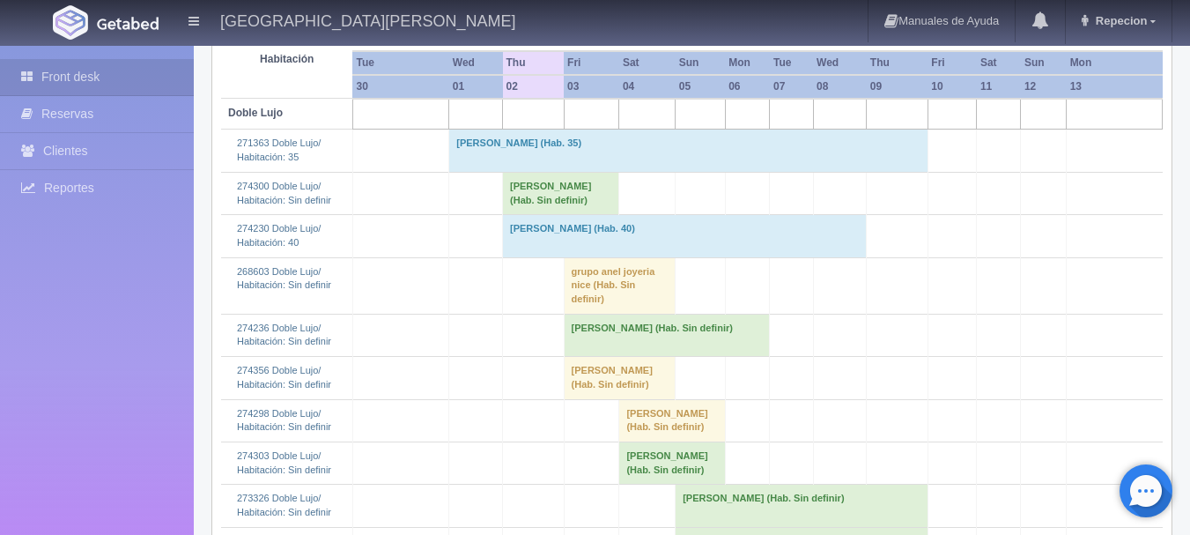
scroll to position [264, 0]
